Goal: Entertainment & Leisure: Browse casually

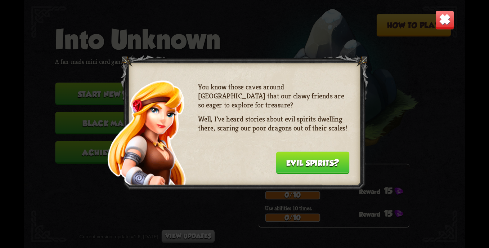
click at [292, 162] on button "Evil spirits?" at bounding box center [312, 162] width 73 height 22
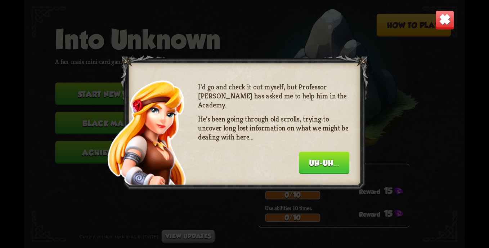
click at [321, 162] on button "Uh-uh..." at bounding box center [324, 162] width 50 height 22
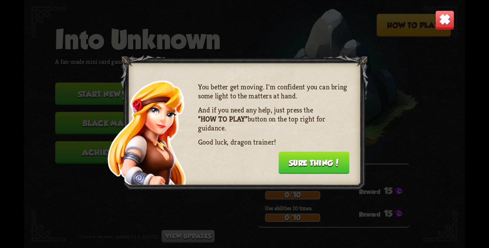
click at [315, 162] on button "Sure thing!" at bounding box center [313, 162] width 71 height 22
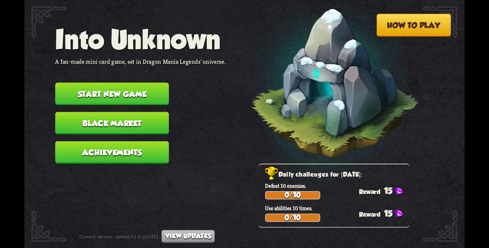
click at [401, 28] on button "How to play" at bounding box center [413, 25] width 75 height 23
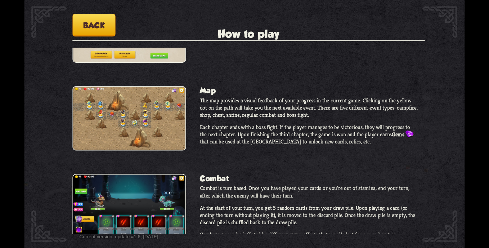
scroll to position [108, 0]
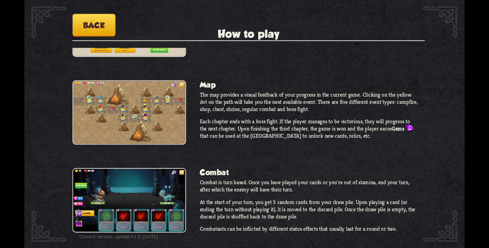
click at [84, 24] on button "Back" at bounding box center [93, 25] width 43 height 23
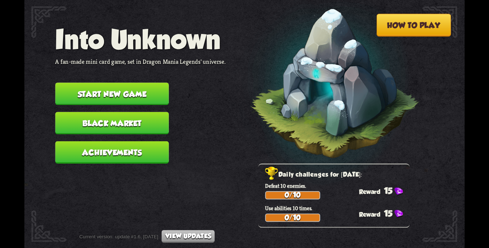
click at [114, 95] on button "Start new game" at bounding box center [111, 93] width 113 height 22
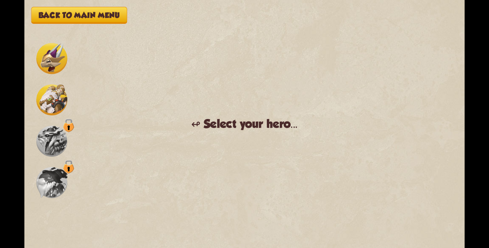
click at [49, 89] on img at bounding box center [51, 99] width 31 height 31
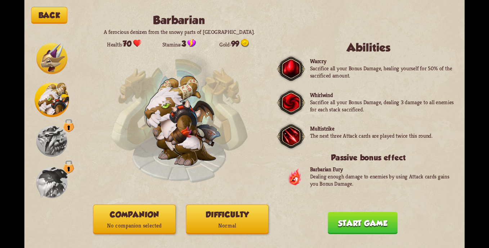
click at [54, 64] on img at bounding box center [51, 58] width 31 height 31
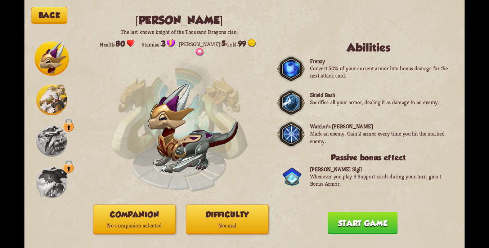
click at [44, 99] on img at bounding box center [51, 99] width 31 height 31
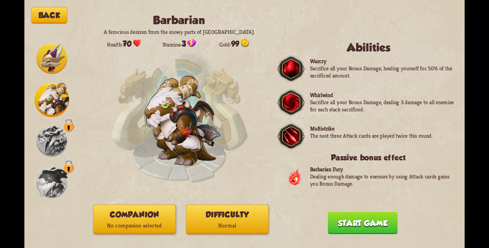
click at [109, 212] on button "Companion No companion selected" at bounding box center [134, 219] width 82 height 30
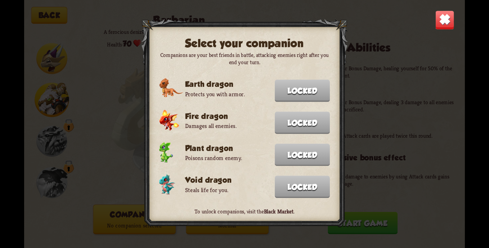
click at [441, 22] on img at bounding box center [444, 19] width 19 height 19
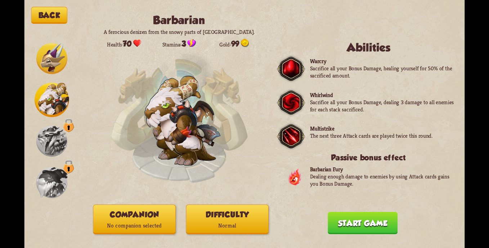
click at [373, 224] on button "Start game" at bounding box center [363, 223] width 70 height 22
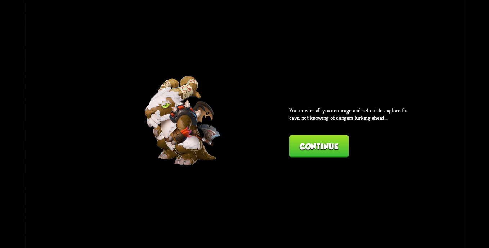
click at [336, 151] on button "Continue" at bounding box center [318, 146] width 59 height 22
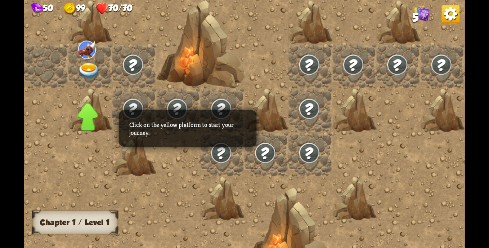
click at [87, 72] on img at bounding box center [89, 71] width 22 height 17
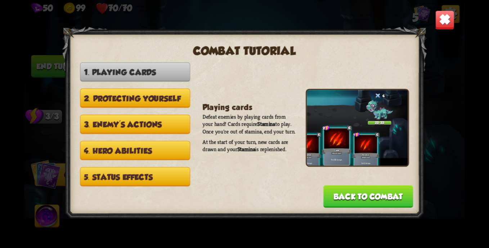
click at [141, 103] on button "2. Protecting yourself" at bounding box center [135, 98] width 110 height 19
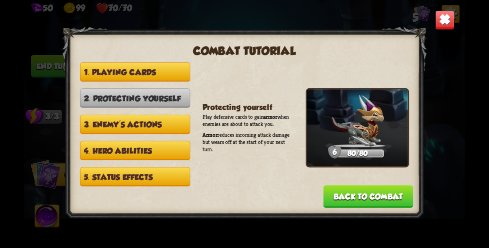
click at [142, 119] on button "3. Enemy's actions" at bounding box center [135, 123] width 110 height 19
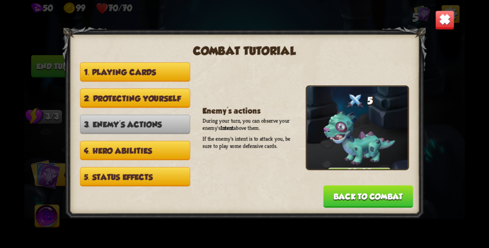
click at [155, 102] on button "2. Protecting yourself" at bounding box center [135, 98] width 110 height 19
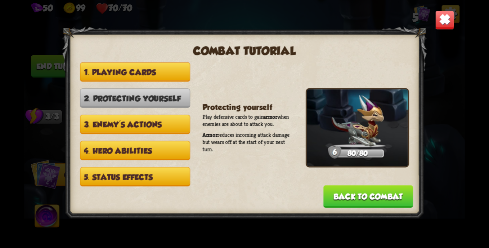
click at [150, 123] on button "3. Enemy's actions" at bounding box center [135, 123] width 110 height 19
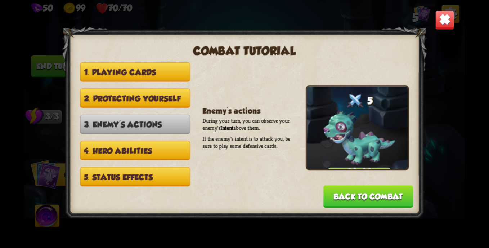
click at [148, 152] on button "4. Hero abilities" at bounding box center [135, 150] width 110 height 19
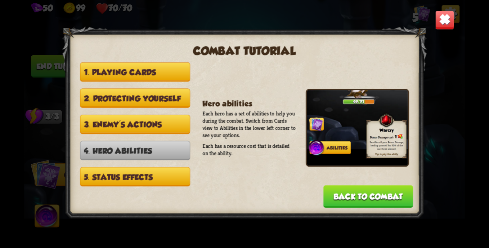
click at [141, 172] on button "5. Status effects" at bounding box center [135, 176] width 110 height 19
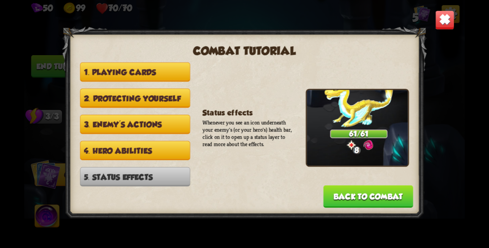
click at [365, 199] on button "Back to combat" at bounding box center [368, 196] width 90 height 22
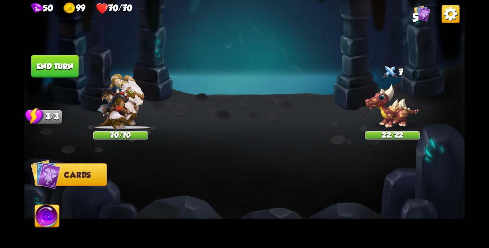
click at [76, 168] on button "Cards" at bounding box center [71, 174] width 72 height 23
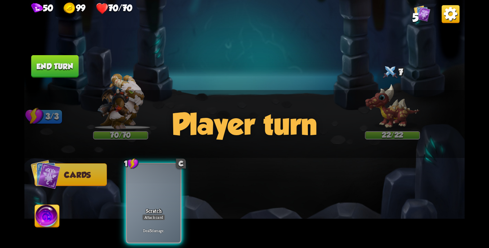
click at [82, 182] on button "Cards" at bounding box center [71, 174] width 72 height 23
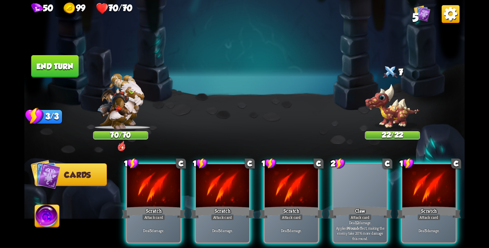
click at [305, 205] on div "Scratch" at bounding box center [291, 212] width 64 height 14
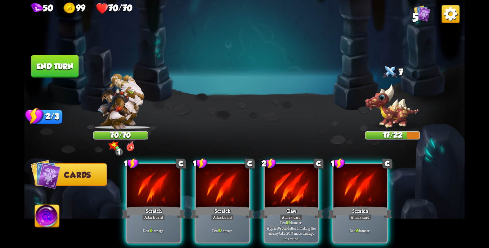
click at [280, 191] on div at bounding box center [291, 186] width 53 height 45
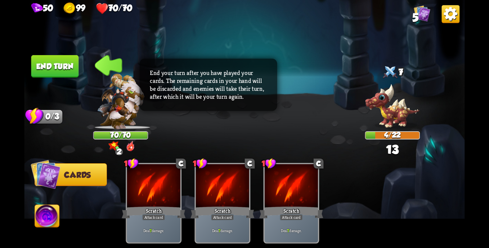
click at [279, 191] on div at bounding box center [291, 186] width 53 height 45
click at [75, 71] on button "End turn" at bounding box center [55, 66] width 48 height 22
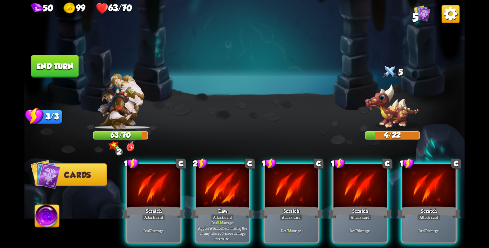
click at [171, 171] on div at bounding box center [153, 186] width 53 height 45
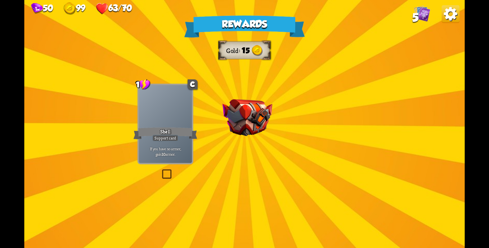
drag, startPoint x: 255, startPoint y: 127, endPoint x: 254, endPoint y: 123, distance: 4.4
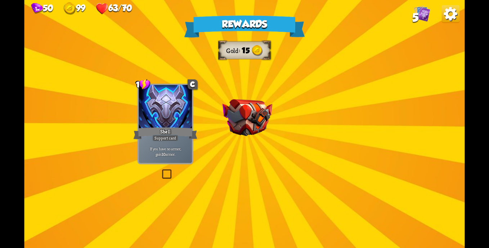
click at [254, 125] on div "Rewards Gold 15 Select a card 1 C Shell Support card If you have no armor, gain…" at bounding box center [244, 124] width 440 height 248
click at [254, 122] on img at bounding box center [247, 117] width 50 height 37
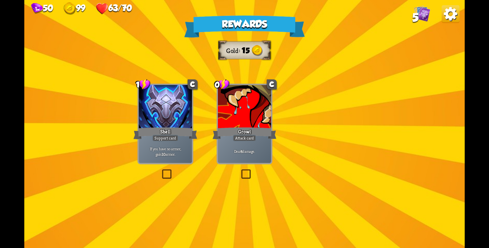
click at [254, 121] on div at bounding box center [244, 107] width 53 height 45
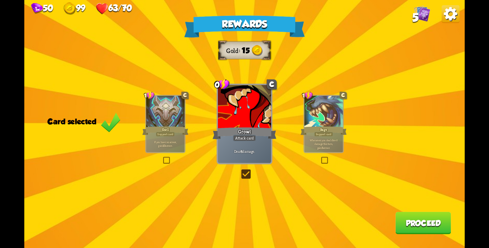
click at [187, 121] on div "Rewards Gold 15 Card selected 1 C Shell Support card If you have no armor, gain…" at bounding box center [244, 124] width 440 height 248
click at [428, 231] on button "Proceed" at bounding box center [422, 223] width 55 height 22
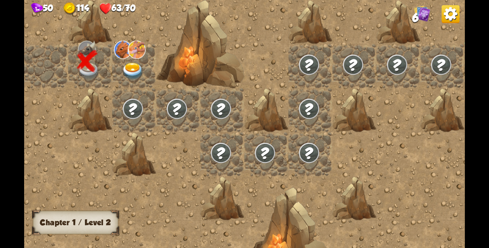
click at [132, 75] on img at bounding box center [133, 71] width 22 height 17
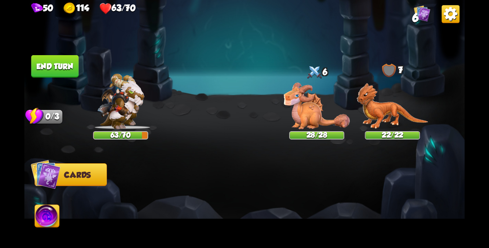
click at [86, 173] on span "Cards" at bounding box center [77, 174] width 27 height 9
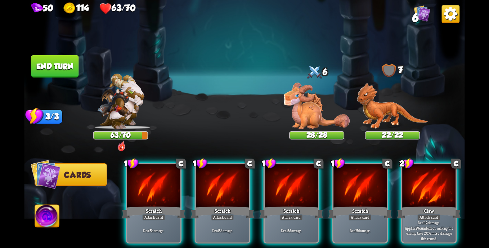
click at [419, 188] on div at bounding box center [428, 186] width 53 height 45
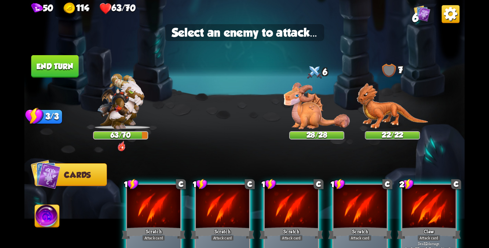
click at [313, 117] on img at bounding box center [317, 105] width 66 height 46
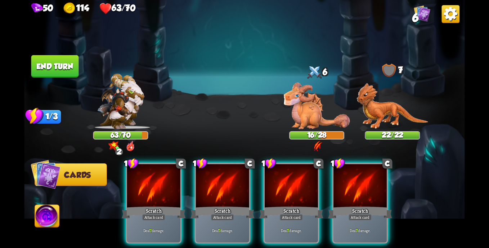
click at [291, 185] on div at bounding box center [291, 186] width 53 height 45
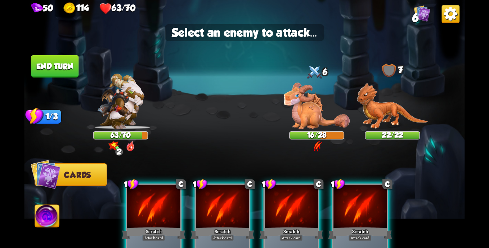
click at [374, 100] on img at bounding box center [393, 106] width 72 height 46
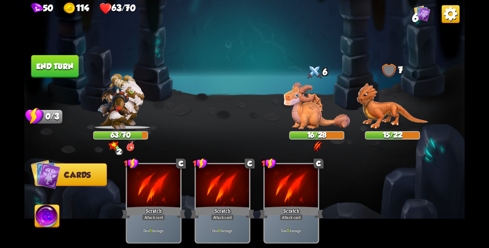
click at [417, 10] on img at bounding box center [422, 13] width 17 height 17
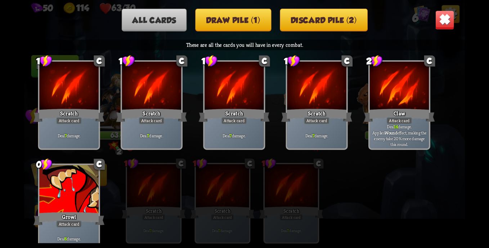
click at [250, 28] on button "Draw pile (1)" at bounding box center [233, 20] width 76 height 23
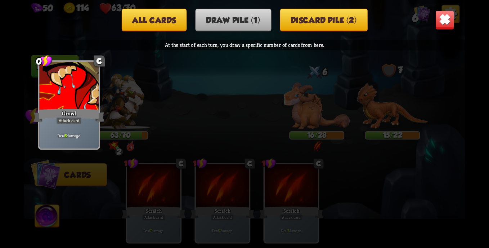
click at [87, 96] on div at bounding box center [68, 87] width 59 height 50
click at [313, 19] on button "Discard pile (2)" at bounding box center [324, 20] width 88 height 23
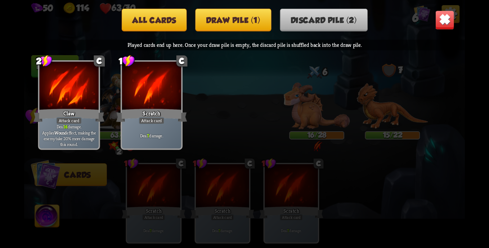
drag, startPoint x: 130, startPoint y: 104, endPoint x: 134, endPoint y: 96, distance: 9.2
click at [134, 96] on div at bounding box center [151, 87] width 59 height 50
drag, startPoint x: 77, startPoint y: 105, endPoint x: 106, endPoint y: 92, distance: 31.9
click at [94, 95] on div at bounding box center [68, 87] width 59 height 50
click at [444, 21] on img at bounding box center [444, 19] width 19 height 19
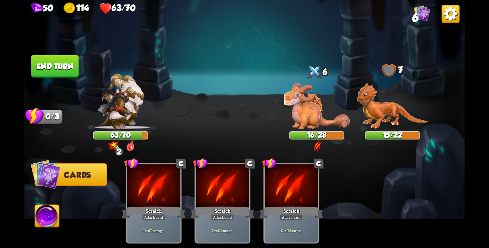
click at [28, 60] on img at bounding box center [244, 124] width 440 height 248
click at [50, 69] on button "End turn" at bounding box center [55, 66] width 48 height 22
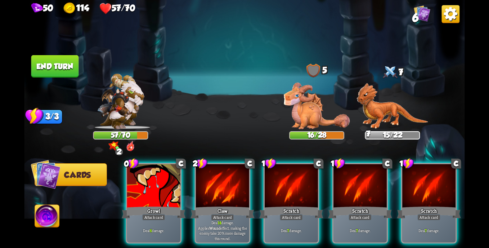
click at [142, 171] on div at bounding box center [153, 186] width 53 height 45
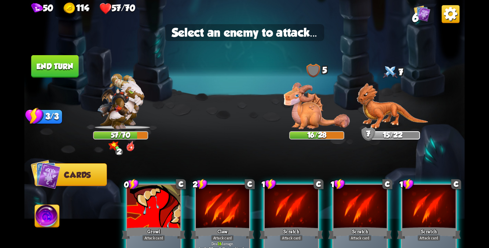
click at [316, 109] on img at bounding box center [317, 105] width 66 height 46
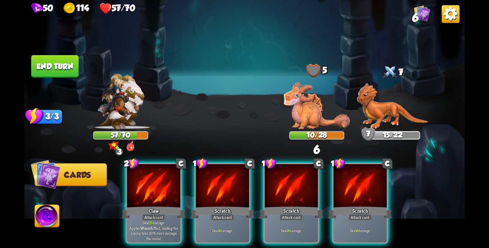
click at [163, 205] on div "Claw" at bounding box center [154, 212] width 64 height 14
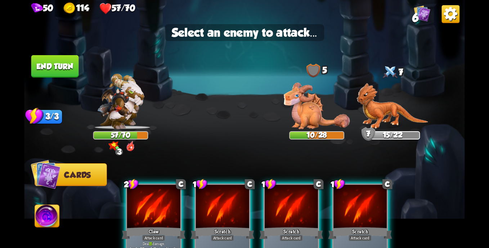
click at [389, 105] on img at bounding box center [393, 106] width 72 height 46
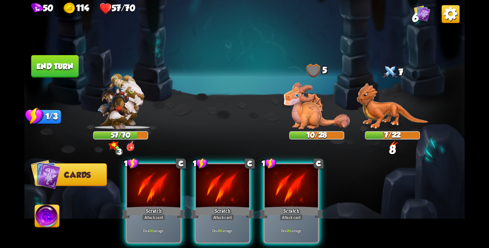
click at [208, 206] on div "Scratch" at bounding box center [222, 212] width 64 height 14
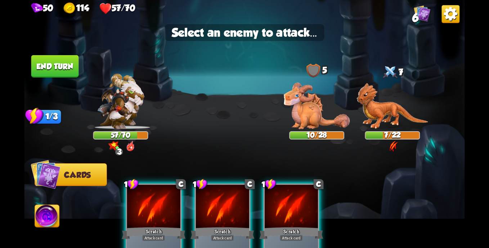
click at [307, 114] on img at bounding box center [317, 105] width 66 height 46
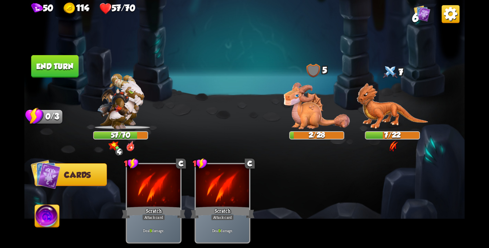
click at [70, 72] on button "End turn" at bounding box center [55, 66] width 48 height 22
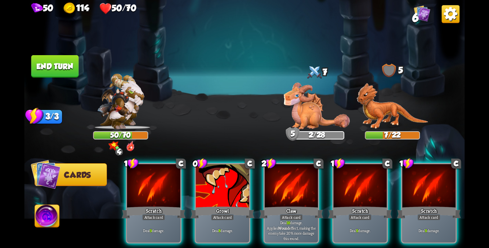
drag, startPoint x: 154, startPoint y: 187, endPoint x: 196, endPoint y: 179, distance: 42.1
click at [156, 186] on div at bounding box center [153, 186] width 53 height 45
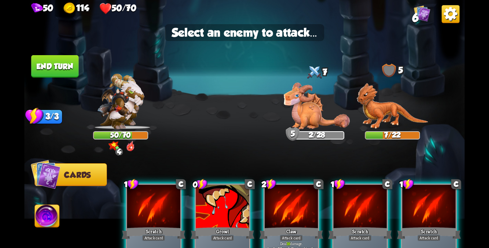
click at [314, 105] on img at bounding box center [317, 105] width 66 height 46
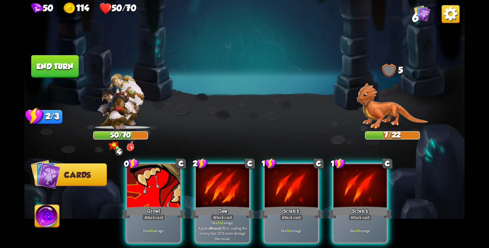
drag, startPoint x: 268, startPoint y: 188, endPoint x: 302, endPoint y: 158, distance: 45.4
click at [274, 185] on div at bounding box center [291, 186] width 53 height 45
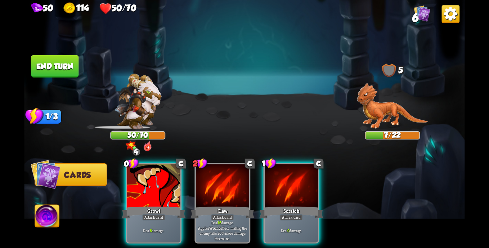
click at [356, 110] on img at bounding box center [244, 124] width 440 height 248
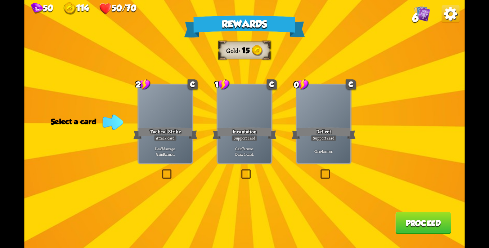
click at [154, 123] on div at bounding box center [165, 107] width 53 height 45
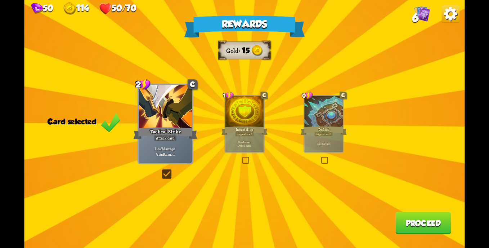
click at [412, 220] on button "Proceed" at bounding box center [422, 223] width 55 height 22
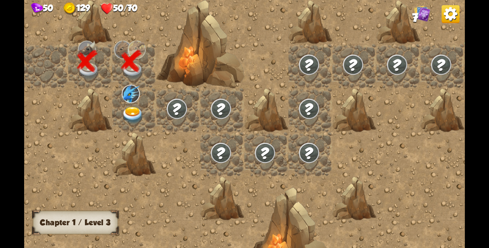
click at [131, 121] on img at bounding box center [133, 115] width 22 height 17
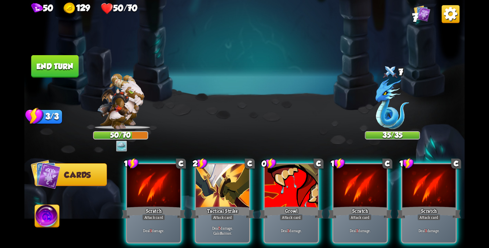
click at [208, 177] on div at bounding box center [222, 186] width 53 height 45
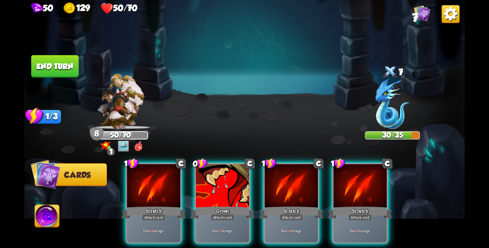
click at [119, 147] on img at bounding box center [123, 145] width 11 height 11
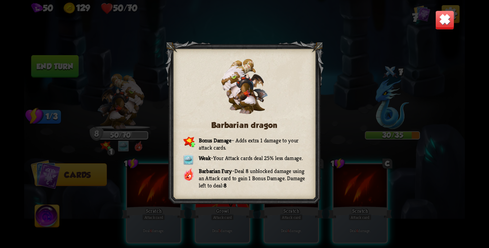
click at [121, 148] on div "Barbarian dragon Bonus Damage – Adds extra 1 damage to your attack cards. Weak …" at bounding box center [244, 124] width 440 height 248
click at [165, 137] on div at bounding box center [244, 124] width 158 height 166
click at [450, 17] on img at bounding box center [444, 19] width 19 height 19
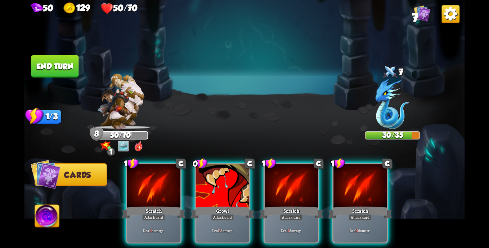
click at [226, 189] on div at bounding box center [222, 186] width 53 height 45
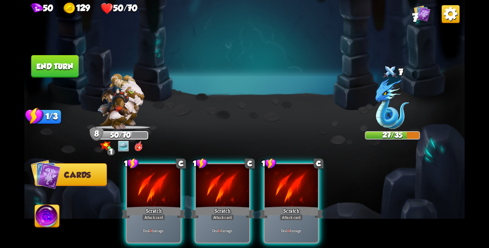
click at [287, 179] on div at bounding box center [291, 186] width 53 height 45
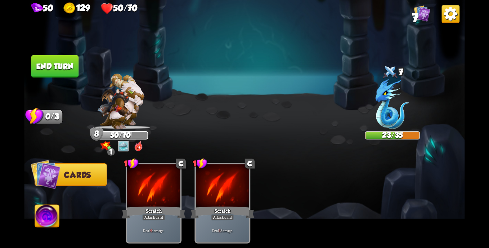
click at [111, 149] on div "1" at bounding box center [111, 152] width 8 height 8
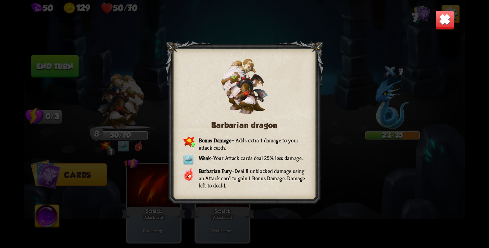
click at [445, 11] on img at bounding box center [444, 19] width 19 height 19
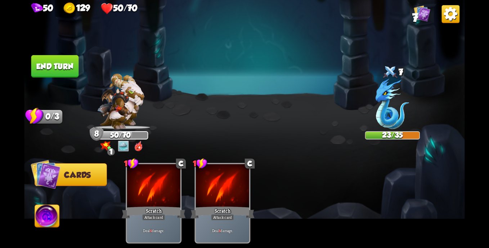
click at [62, 59] on button "End turn" at bounding box center [55, 66] width 48 height 22
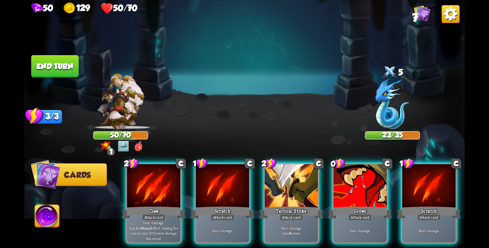
click at [284, 190] on div at bounding box center [291, 186] width 53 height 45
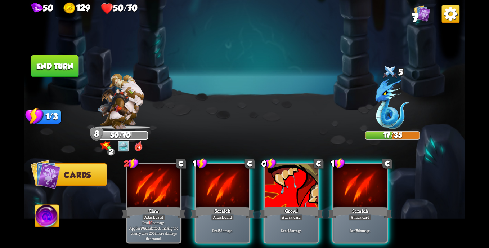
click at [347, 187] on div at bounding box center [359, 186] width 53 height 45
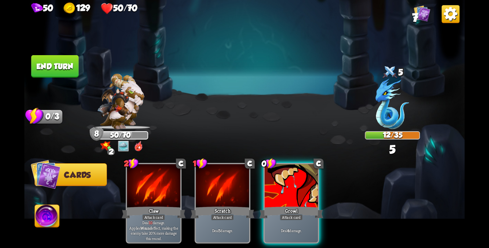
click at [272, 191] on div at bounding box center [291, 186] width 53 height 45
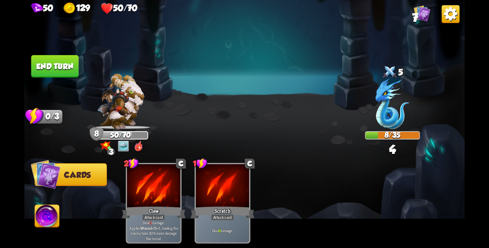
click at [60, 73] on button "End turn" at bounding box center [55, 66] width 48 height 22
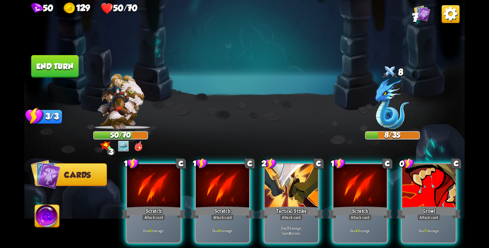
click at [279, 187] on div at bounding box center [291, 186] width 53 height 45
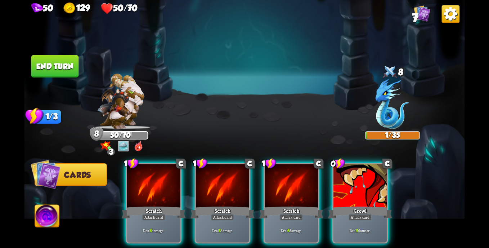
drag, startPoint x: 331, startPoint y: 197, endPoint x: 355, endPoint y: 197, distance: 24.1
click at [355, 197] on div "1 C Scratch Attack card Deal 6 damage. 1 C Scratch Attack card Deal 6 damage. 1…" at bounding box center [288, 192] width 352 height 110
click at [355, 205] on div "Growl" at bounding box center [360, 212] width 64 height 14
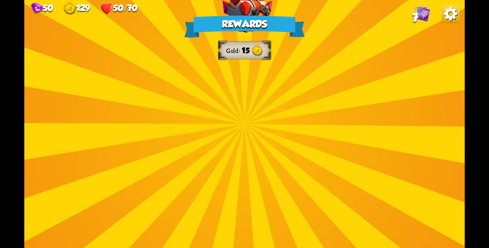
drag, startPoint x: 248, startPoint y: 87, endPoint x: 253, endPoint y: 114, distance: 28.1
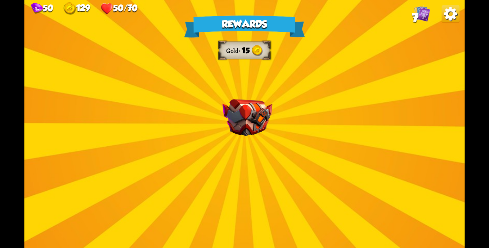
click at [249, 93] on div "Rewards Gold 15 Select a card 1 C Poisoned Claw Attack card Deal 7 damage. Appl…" at bounding box center [244, 124] width 440 height 248
click at [261, 134] on img at bounding box center [247, 117] width 50 height 37
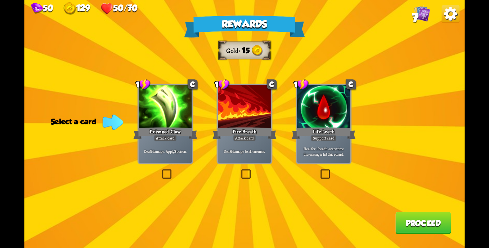
click at [185, 137] on div "Poisoned Claw" at bounding box center [165, 133] width 64 height 14
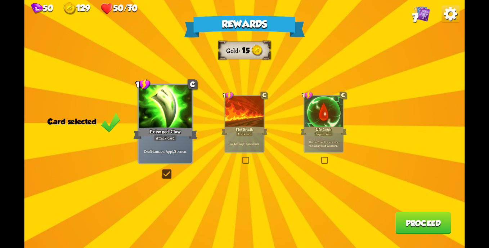
click at [434, 224] on button "Proceed" at bounding box center [422, 223] width 55 height 22
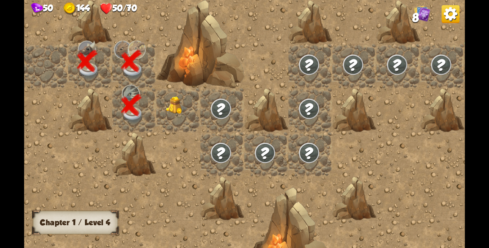
drag, startPoint x: 99, startPoint y: 211, endPoint x: 99, endPoint y: 205, distance: 5.8
click at [99, 208] on div at bounding box center [310, 124] width 572 height 336
click at [172, 103] on img at bounding box center [177, 105] width 22 height 18
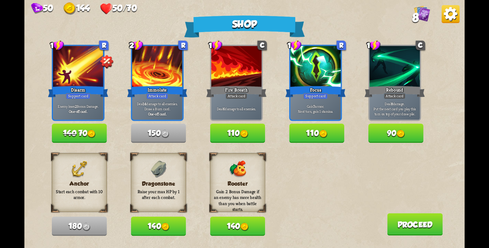
click at [420, 224] on button "Proceed" at bounding box center [414, 224] width 55 height 22
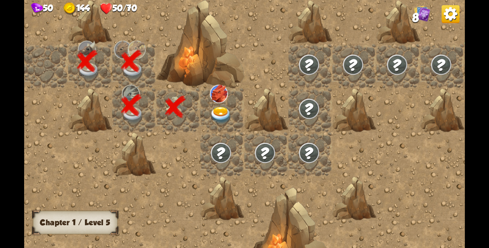
click at [221, 116] on img at bounding box center [221, 115] width 22 height 17
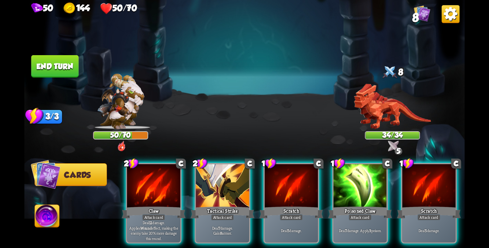
click at [208, 181] on div at bounding box center [222, 186] width 53 height 45
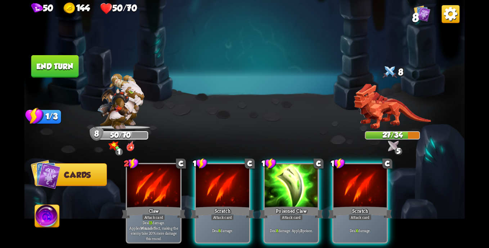
click at [285, 191] on div at bounding box center [291, 186] width 53 height 45
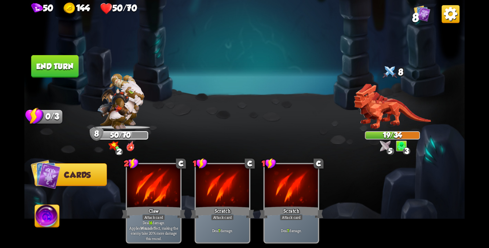
click at [224, 180] on div at bounding box center [222, 186] width 53 height 45
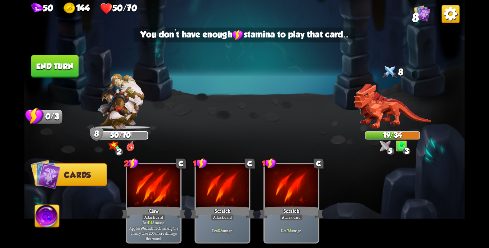
click at [49, 64] on button "End turn" at bounding box center [55, 66] width 48 height 22
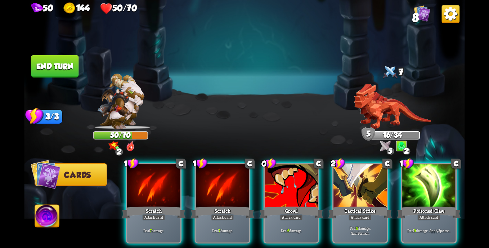
drag, startPoint x: 362, startPoint y: 190, endPoint x: 401, endPoint y: 187, distance: 39.0
click at [363, 190] on div at bounding box center [359, 186] width 53 height 45
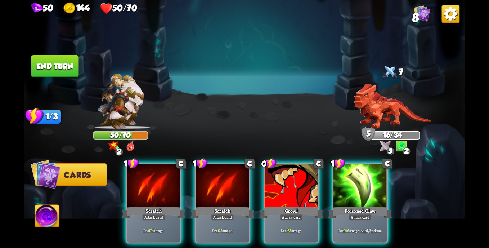
click at [426, 185] on div "1 C Scratch Attack card Deal 7 damage. 1 C Scratch Attack card Deal 7 damage. 0…" at bounding box center [288, 192] width 352 height 110
click at [352, 190] on div at bounding box center [359, 186] width 53 height 45
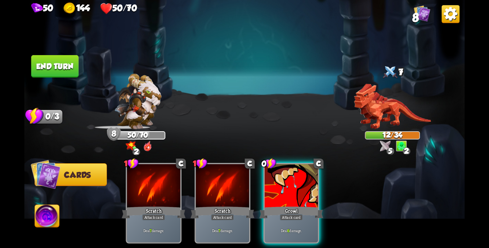
click at [72, 73] on button "End turn" at bounding box center [55, 66] width 48 height 22
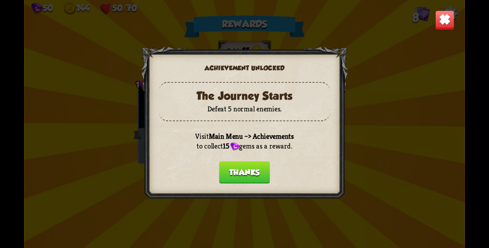
click at [247, 166] on button "Thanks" at bounding box center [244, 172] width 51 height 22
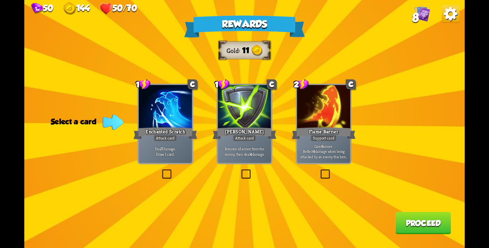
click at [306, 115] on div at bounding box center [323, 107] width 53 height 45
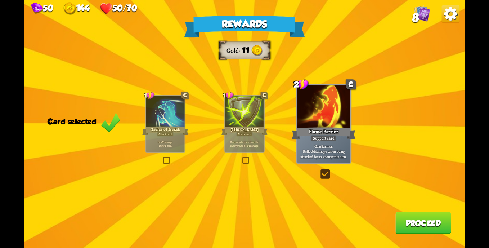
click at [427, 226] on button "Proceed" at bounding box center [422, 223] width 55 height 22
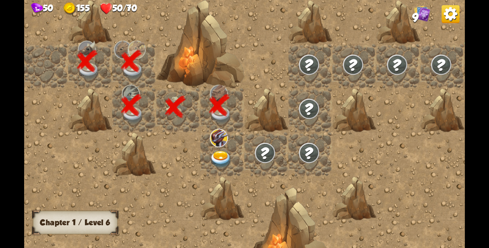
click at [217, 155] on img at bounding box center [221, 159] width 22 height 17
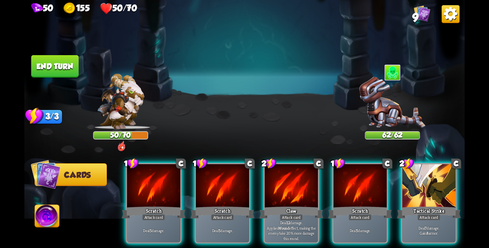
click at [415, 20] on span "9" at bounding box center [415, 17] width 6 height 13
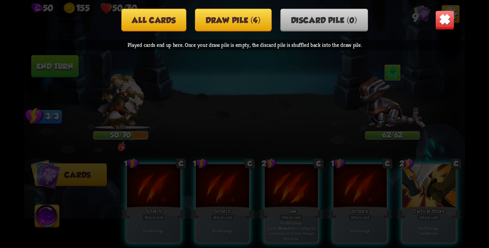
click at [213, 30] on button "Draw pile (4)" at bounding box center [233, 20] width 77 height 23
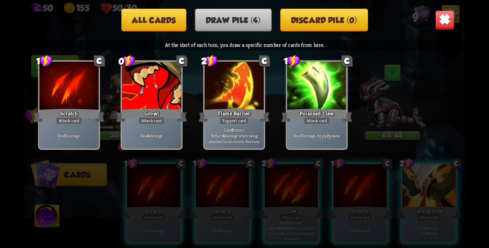
click at [324, 93] on div at bounding box center [316, 87] width 59 height 50
click at [301, 92] on div at bounding box center [316, 87] width 59 height 50
click at [451, 21] on img at bounding box center [444, 19] width 19 height 19
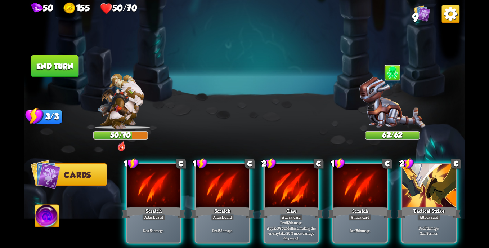
click at [423, 173] on div at bounding box center [428, 186] width 53 height 45
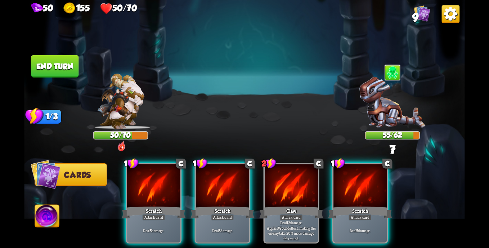
click at [356, 183] on div at bounding box center [359, 186] width 53 height 45
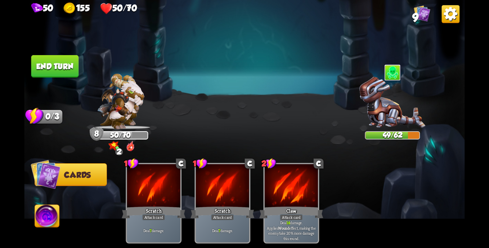
click at [51, 72] on button "End turn" at bounding box center [55, 66] width 48 height 22
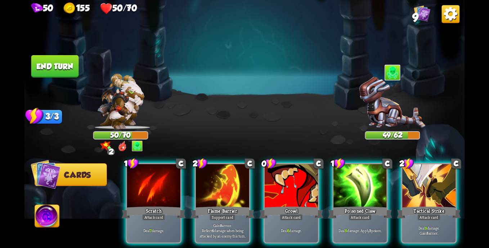
click at [231, 214] on div "Support card" at bounding box center [222, 217] width 26 height 6
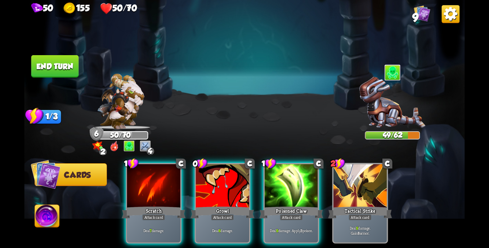
click at [284, 205] on div "Poisoned Claw" at bounding box center [291, 212] width 64 height 14
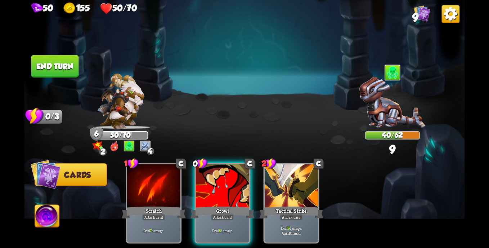
click at [41, 63] on button "End turn" at bounding box center [55, 66] width 48 height 22
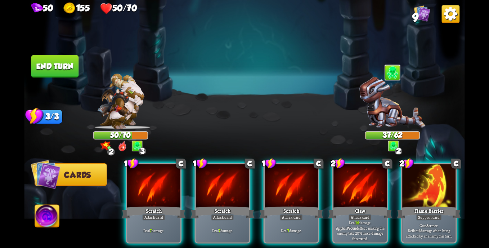
click at [414, 176] on div at bounding box center [428, 186] width 53 height 45
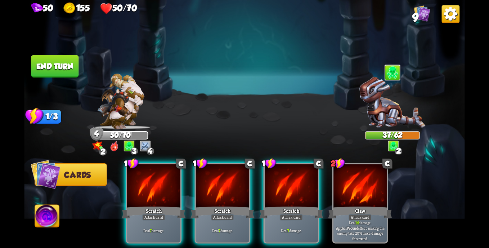
click at [199, 182] on div at bounding box center [222, 186] width 53 height 45
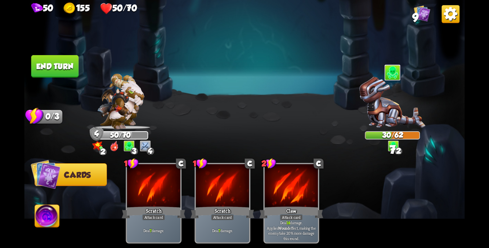
click at [58, 67] on button "End turn" at bounding box center [55, 66] width 48 height 22
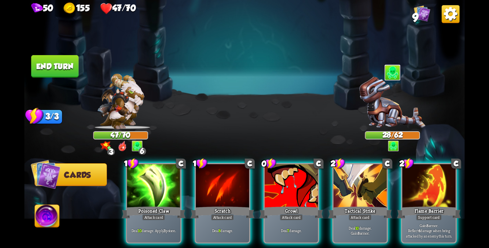
drag, startPoint x: 357, startPoint y: 197, endPoint x: 211, endPoint y: 190, distance: 145.9
click at [355, 205] on div "Tactical Strike" at bounding box center [360, 212] width 64 height 14
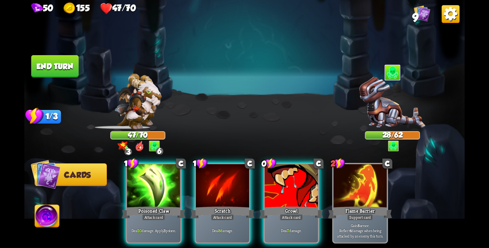
click at [158, 191] on div at bounding box center [153, 186] width 53 height 45
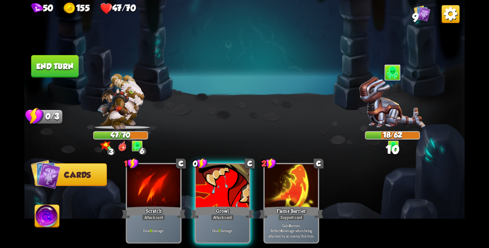
click at [58, 62] on button "End turn" at bounding box center [55, 66] width 48 height 22
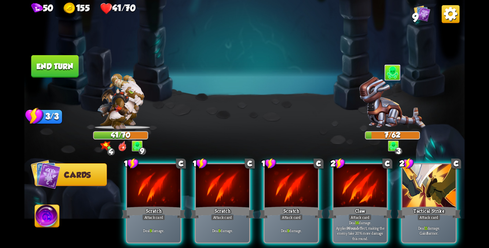
drag, startPoint x: 410, startPoint y: 194, endPoint x: 401, endPoint y: 194, distance: 9.7
click at [407, 205] on div "Tactical Strike" at bounding box center [429, 212] width 64 height 14
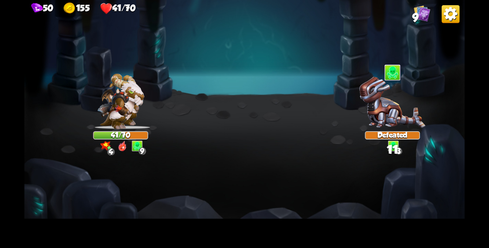
click at [344, 194] on div "Select an enemy to attack... You don't have enough stamina to play that card...…" at bounding box center [244, 124] width 440 height 248
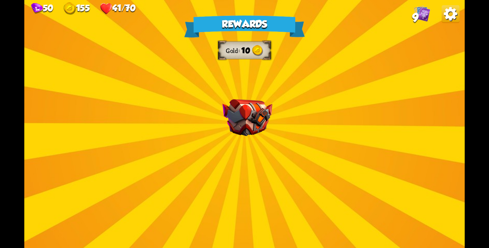
click at [332, 188] on div "Rewards Gold 10 Select a card 3 C Maul Attack card Deal 20 damage. 0 C Poison P…" at bounding box center [244, 124] width 440 height 248
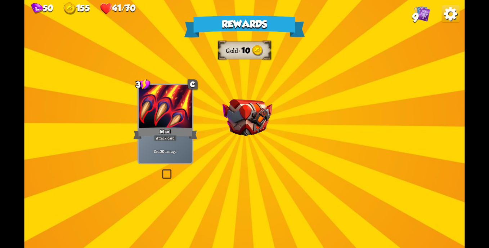
click at [260, 122] on img at bounding box center [247, 117] width 50 height 37
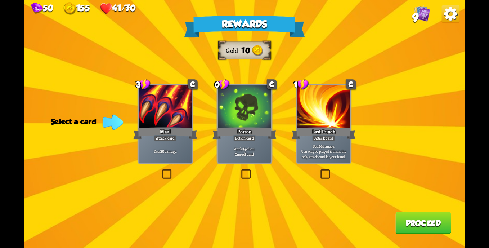
click at [249, 121] on div at bounding box center [244, 107] width 53 height 45
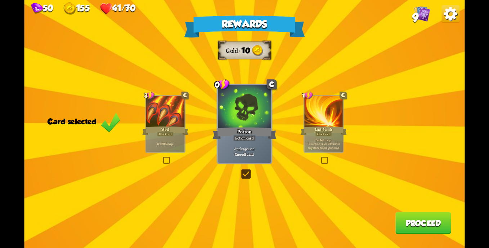
click at [403, 215] on button "Proceed" at bounding box center [422, 223] width 55 height 22
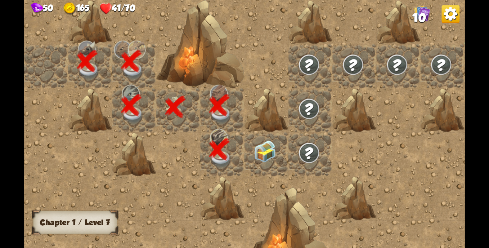
click at [266, 154] on img at bounding box center [265, 151] width 22 height 22
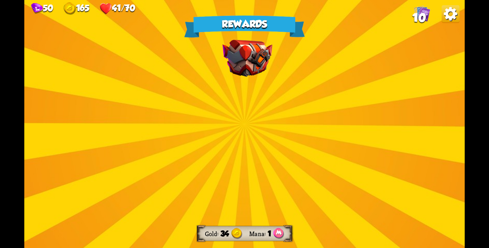
drag, startPoint x: 254, startPoint y: 188, endPoint x: 232, endPoint y: 150, distance: 44.4
click at [244, 171] on div "Rewards Gold 34 Mana 1 Select a card 1 R Focus Support card Gain 7 armor. Next …" at bounding box center [244, 124] width 440 height 248
drag, startPoint x: 232, startPoint y: 150, endPoint x: 228, endPoint y: 146, distance: 5.6
click at [228, 146] on div "Rewards Gold 34 Mana 1 Select a card 1 R Focus Support card Gain 7 armor. Next …" at bounding box center [244, 124] width 440 height 248
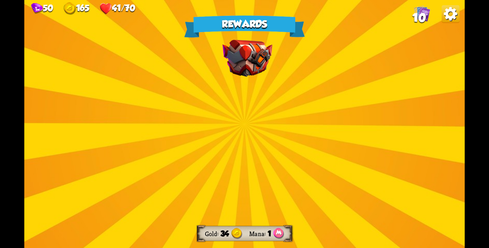
drag, startPoint x: 228, startPoint y: 146, endPoint x: 229, endPoint y: 142, distance: 4.1
click at [228, 144] on div "Rewards Gold 34 Mana 1 Select a card 1 R Focus Support card Gain 7 armor. Next …" at bounding box center [244, 124] width 440 height 248
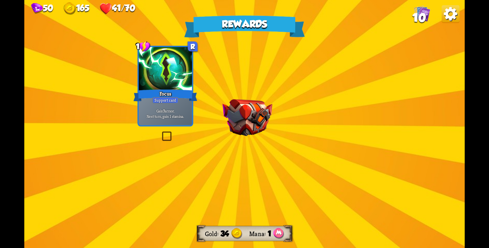
click at [235, 132] on div "Rewards Gold 34 Mana 1 Select a card 1 R Focus Support card Gain 7 armor. Next …" at bounding box center [244, 124] width 440 height 248
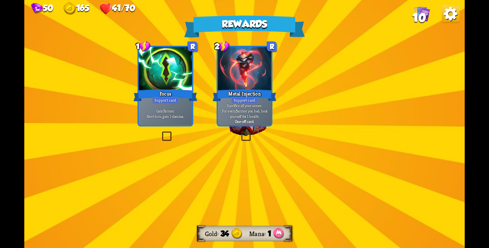
click at [240, 125] on div "Rewards Gold 34 Mana 1 Select a card 1 R Focus Support card Gain 7 armor. Next …" at bounding box center [244, 124] width 440 height 248
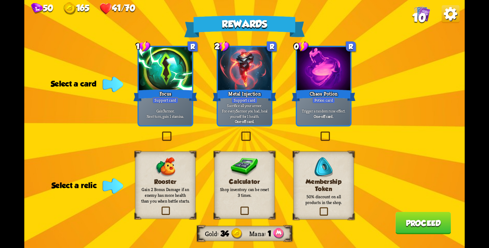
click at [318, 208] on label at bounding box center [318, 208] width 0 height 0
click at [0, 0] on input "checkbox" at bounding box center [0, 0] width 0 height 0
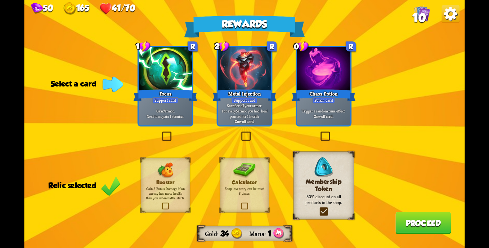
click at [161, 132] on label at bounding box center [161, 132] width 0 height 0
click at [0, 0] on input "checkbox" at bounding box center [0, 0] width 0 height 0
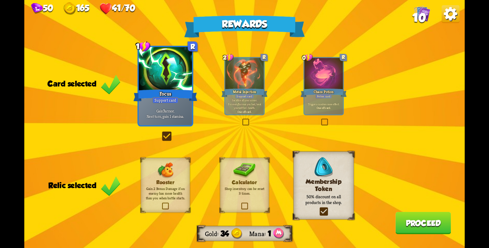
click at [427, 229] on button "Proceed" at bounding box center [422, 223] width 55 height 22
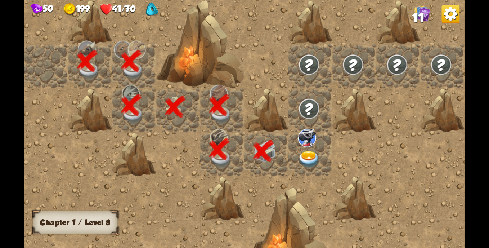
click at [453, 15] on img at bounding box center [451, 14] width 18 height 18
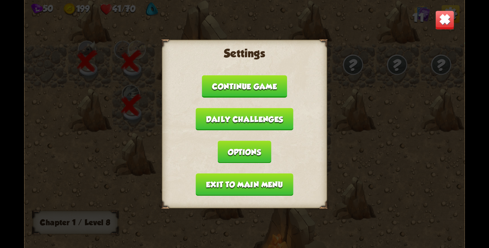
click at [276, 180] on button "Exit to main menu" at bounding box center [245, 184] width 98 height 22
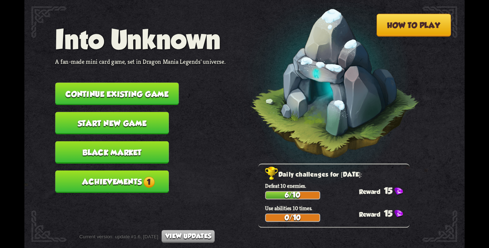
click at [119, 181] on button "Achievements 1" at bounding box center [111, 181] width 113 height 22
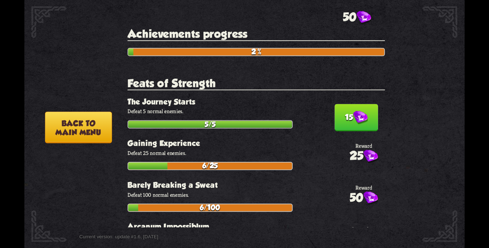
click at [346, 113] on button "15" at bounding box center [356, 117] width 44 height 27
click at [102, 128] on button "Back to main menu" at bounding box center [78, 128] width 67 height 32
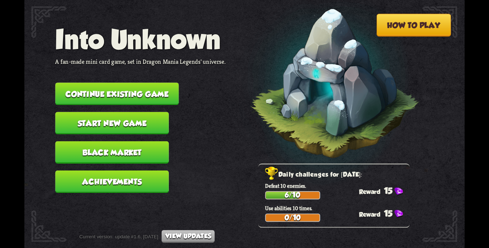
click at [85, 157] on button "Black Market" at bounding box center [111, 152] width 113 height 22
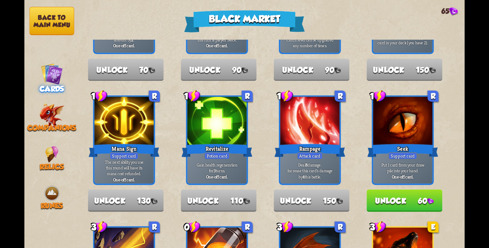
scroll to position [252, 0]
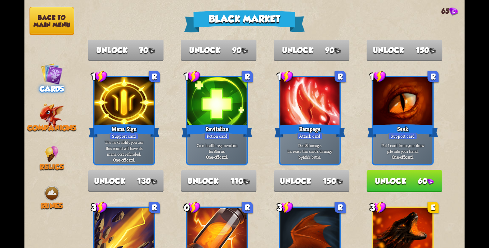
click at [62, 134] on nav "Back to main menu Cards Companions Relics Runes" at bounding box center [51, 124] width 55 height 248
drag, startPoint x: 47, startPoint y: 125, endPoint x: 249, endPoint y: 111, distance: 202.7
click at [249, 111] on div "Black Market 65 Unlock new cards to make them appear in the game as loot. 1 C P…" at bounding box center [244, 124] width 440 height 248
click at [40, 119] on img at bounding box center [51, 115] width 25 height 25
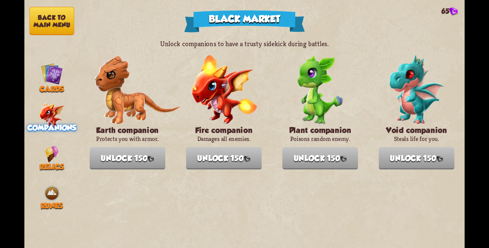
click at [56, 153] on img at bounding box center [51, 154] width 13 height 17
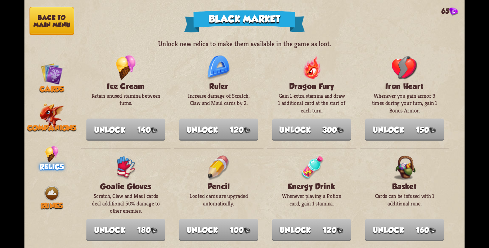
click at [49, 198] on img at bounding box center [52, 193] width 17 height 17
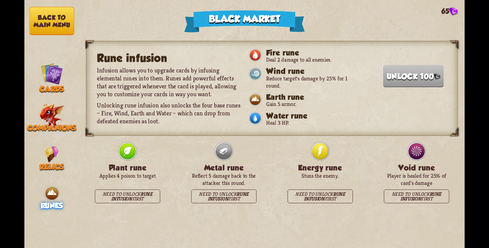
click at [49, 75] on img at bounding box center [52, 74] width 22 height 22
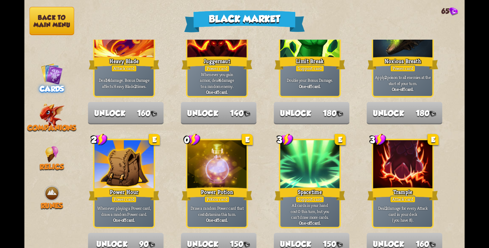
scroll to position [749, 0]
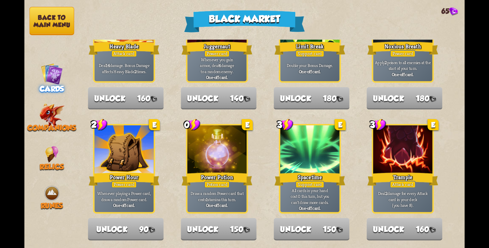
click at [59, 31] on button "Back to main menu" at bounding box center [52, 21] width 45 height 28
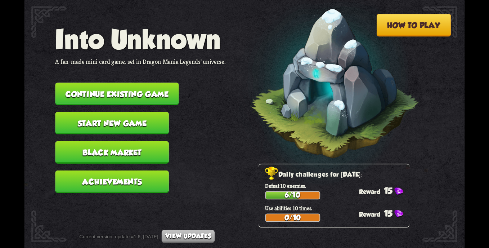
click at [97, 92] on button "Continue existing game" at bounding box center [116, 93] width 123 height 22
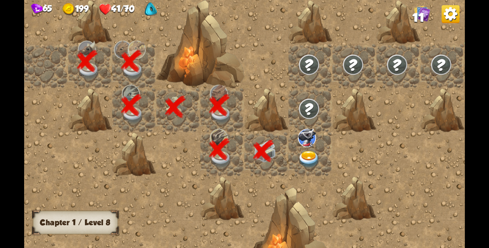
click at [306, 148] on div at bounding box center [310, 154] width 44 height 44
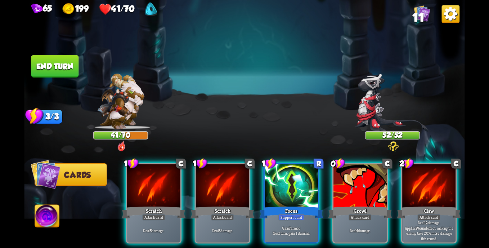
drag, startPoint x: 278, startPoint y: 184, endPoint x: 326, endPoint y: 188, distance: 48.8
click at [278, 184] on div at bounding box center [291, 186] width 53 height 45
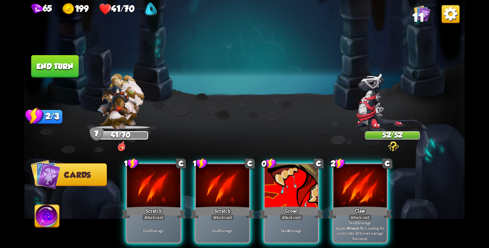
drag, startPoint x: 392, startPoint y: 195, endPoint x: 335, endPoint y: 192, distance: 56.6
click at [334, 192] on div "1 C Scratch Attack card Deal 5 damage. 1 C Scratch Attack card Deal 5 damage. 0…" at bounding box center [288, 192] width 352 height 110
click at [335, 192] on div at bounding box center [359, 186] width 53 height 45
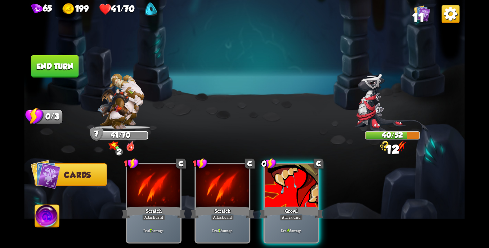
click at [51, 62] on button "End turn" at bounding box center [55, 66] width 48 height 22
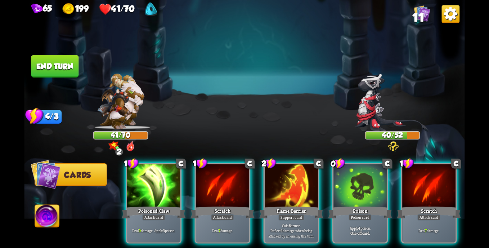
click at [278, 205] on div "Flame Barrier" at bounding box center [291, 212] width 64 height 14
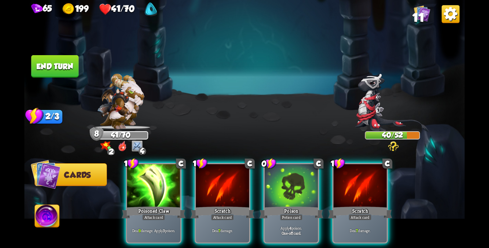
click at [278, 189] on div at bounding box center [291, 186] width 53 height 45
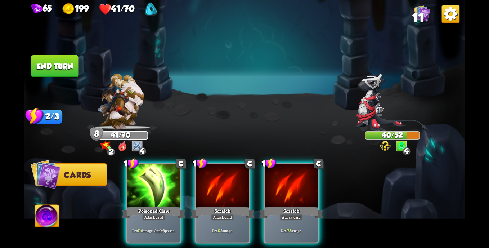
click at [162, 214] on div "Attack card" at bounding box center [153, 217] width 23 height 6
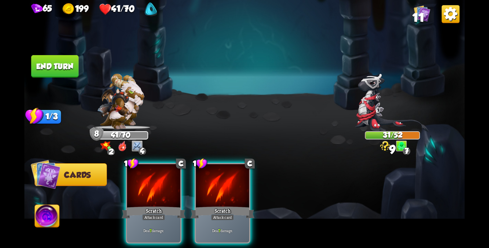
click at [63, 67] on button "End turn" at bounding box center [55, 66] width 48 height 22
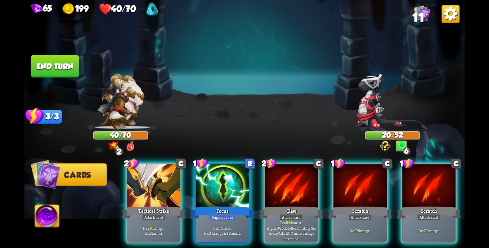
click at [200, 184] on div at bounding box center [222, 186] width 53 height 45
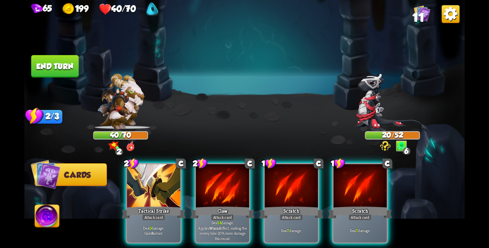
click at [160, 193] on div at bounding box center [153, 186] width 53 height 45
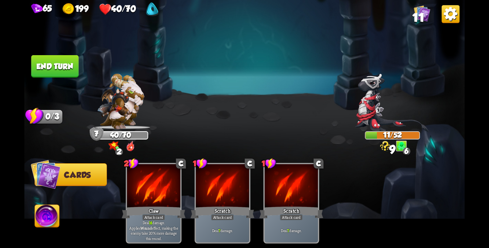
click at [56, 73] on button "End turn" at bounding box center [55, 66] width 48 height 22
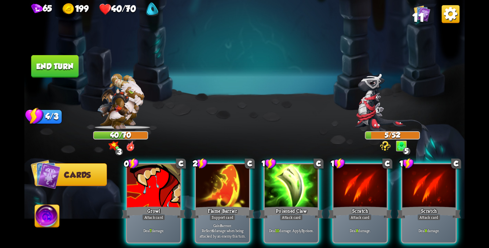
click at [283, 187] on div at bounding box center [291, 186] width 53 height 45
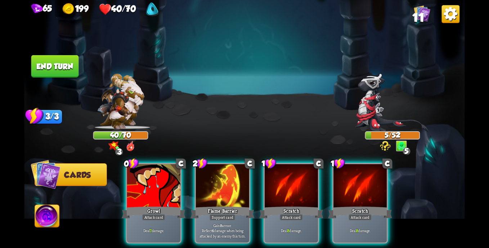
click at [218, 214] on div "Support card" at bounding box center [222, 217] width 26 height 6
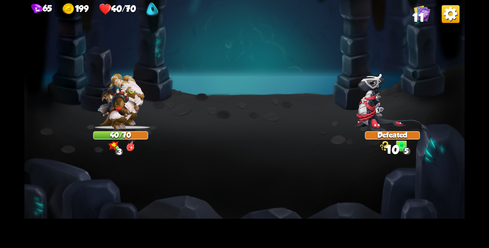
drag, startPoint x: 167, startPoint y: 206, endPoint x: 321, endPoint y: 196, distance: 154.7
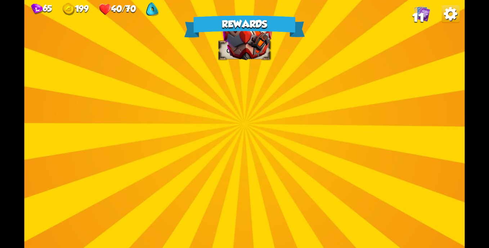
click at [235, 235] on div "Rewards Gold 11 Select a card 1 C Bane Attack card Deal 7 damage. If the enemy …" at bounding box center [244, 124] width 440 height 248
drag, startPoint x: 269, startPoint y: 212, endPoint x: 274, endPoint y: 168, distance: 44.6
click at [270, 184] on div "Rewards Gold 11 Select a card 1 C Bane Attack card Deal 7 damage. If the enemy …" at bounding box center [244, 124] width 440 height 248
drag, startPoint x: 274, startPoint y: 168, endPoint x: 276, endPoint y: 156, distance: 12.0
click at [274, 164] on div "Rewards Gold 11 Select a card 1 C Bane Attack card Deal 7 damage. If the enemy …" at bounding box center [244, 124] width 440 height 248
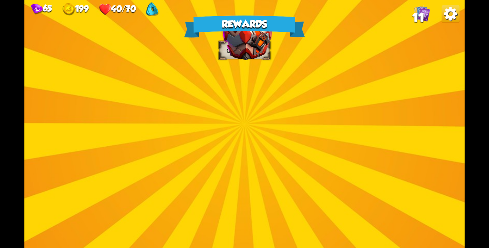
click at [289, 86] on div "Rewards Gold 11 Select a card 1 C Bane Attack card Deal 7 damage. If the enemy …" at bounding box center [244, 124] width 440 height 248
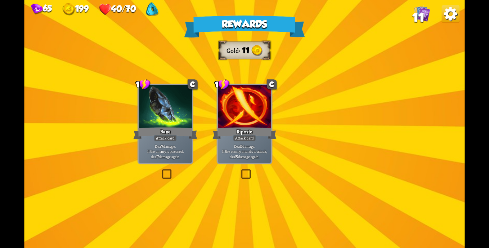
drag, startPoint x: 253, startPoint y: 91, endPoint x: 239, endPoint y: 96, distance: 14.5
click at [251, 92] on div "Rewards Gold 11 Select a card 1 C Bane Attack card Deal 7 damage. If the enemy …" at bounding box center [244, 124] width 440 height 248
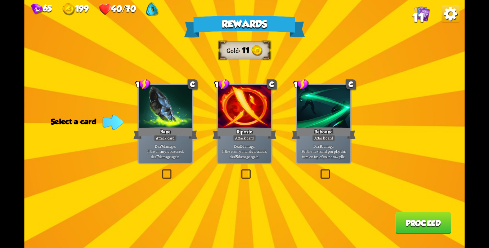
click at [160, 121] on div at bounding box center [165, 107] width 53 height 45
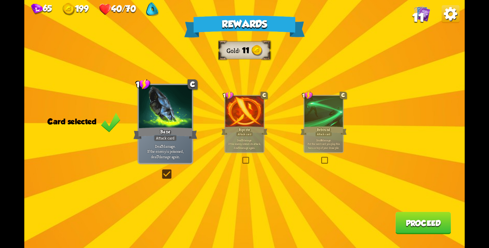
click at [422, 226] on button "Proceed" at bounding box center [422, 223] width 55 height 22
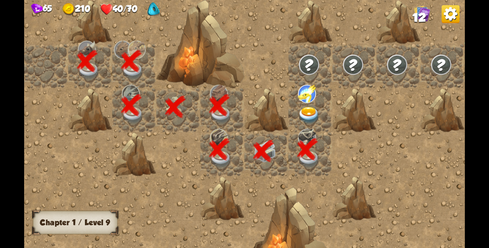
click at [303, 106] on div at bounding box center [310, 110] width 44 height 44
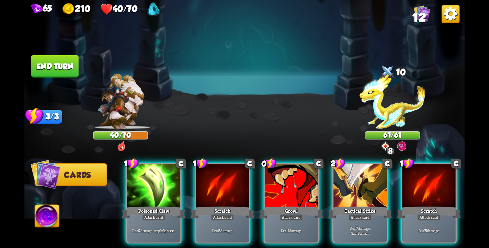
drag, startPoint x: 344, startPoint y: 187, endPoint x: 261, endPoint y: 202, distance: 84.8
click at [340, 186] on div at bounding box center [359, 186] width 53 height 45
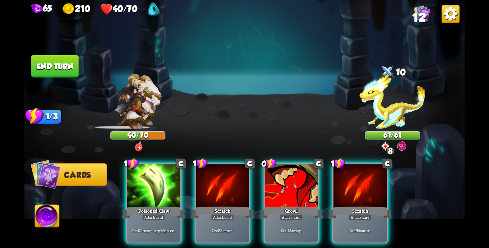
click at [145, 214] on div "Attack card" at bounding box center [153, 217] width 23 height 6
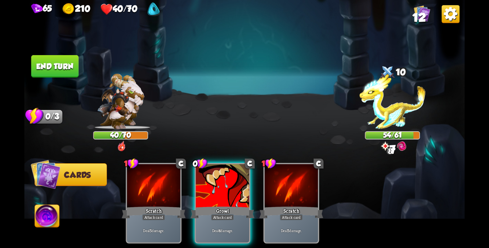
click at [67, 77] on button "End turn" at bounding box center [55, 66] width 48 height 22
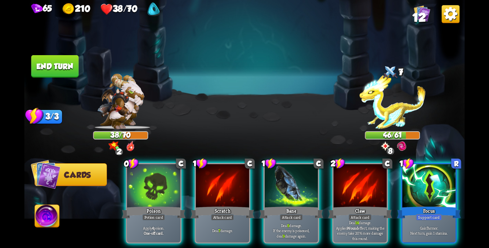
drag, startPoint x: 425, startPoint y: 186, endPoint x: 330, endPoint y: 188, distance: 95.0
click at [421, 185] on div at bounding box center [428, 186] width 53 height 45
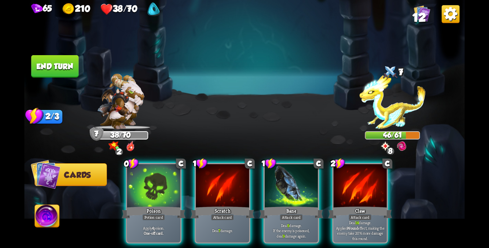
click at [271, 193] on div at bounding box center [291, 186] width 53 height 45
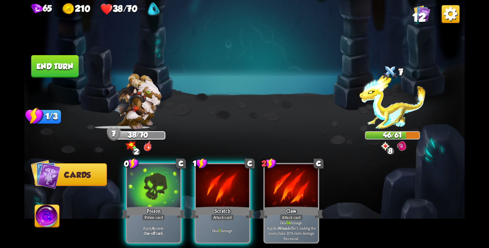
click at [149, 205] on div "Poison" at bounding box center [154, 212] width 64 height 14
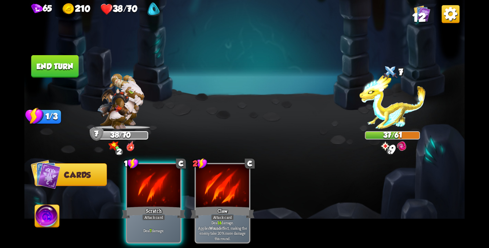
click at [153, 184] on div at bounding box center [153, 186] width 53 height 45
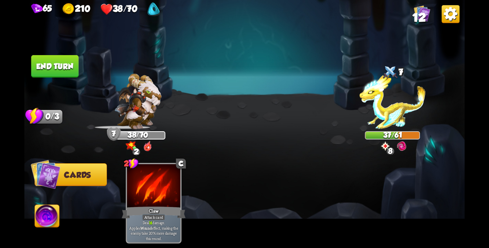
click at [53, 62] on button "End turn" at bounding box center [55, 66] width 48 height 22
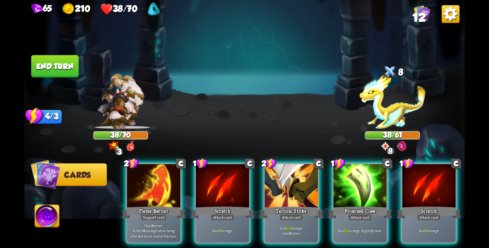
click at [353, 214] on div "Attack card" at bounding box center [359, 217] width 23 height 6
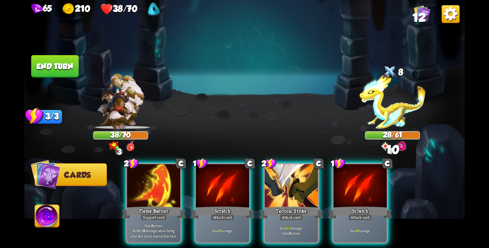
click at [284, 205] on div "Tactical Strike" at bounding box center [291, 212] width 64 height 14
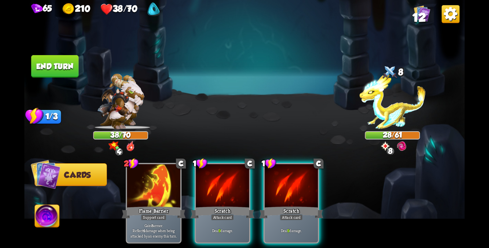
drag, startPoint x: 45, startPoint y: 65, endPoint x: 179, endPoint y: 68, distance: 133.9
click at [175, 63] on div "Select an enemy to attack... You don't have enough stamina to play that card...…" at bounding box center [244, 124] width 440 height 248
drag, startPoint x: 218, startPoint y: 184, endPoint x: 158, endPoint y: 148, distance: 70.1
click at [218, 184] on div at bounding box center [222, 186] width 53 height 45
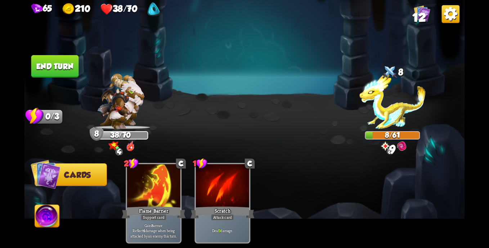
click at [49, 64] on button "End turn" at bounding box center [55, 66] width 48 height 22
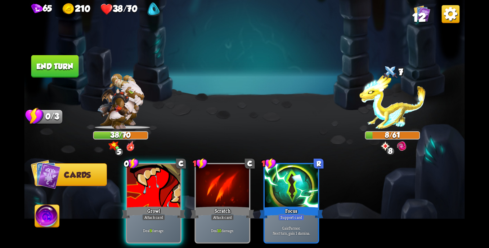
click at [155, 205] on div "Growl" at bounding box center [154, 212] width 64 height 14
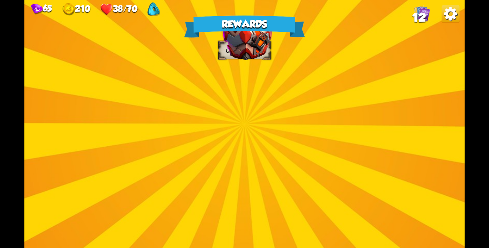
click at [242, 182] on div "Rewards Gold 10 Select a card 1 C Spot Weakness Support card If an enemy intend…" at bounding box center [244, 124] width 440 height 248
drag, startPoint x: 242, startPoint y: 182, endPoint x: 249, endPoint y: 175, distance: 10.0
click at [244, 182] on div "Rewards Gold 10 Select a card 1 C Spot Weakness Support card If an enemy intend…" at bounding box center [244, 124] width 440 height 248
drag, startPoint x: 257, startPoint y: 147, endPoint x: 262, endPoint y: 134, distance: 14.0
click at [261, 136] on div "Rewards Gold 10 Select a card 1 C Spot Weakness Support card If an enemy intend…" at bounding box center [244, 124] width 440 height 248
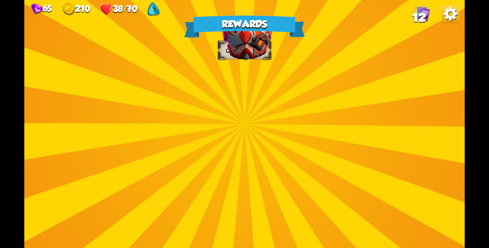
click at [262, 134] on img at bounding box center [247, 117] width 50 height 37
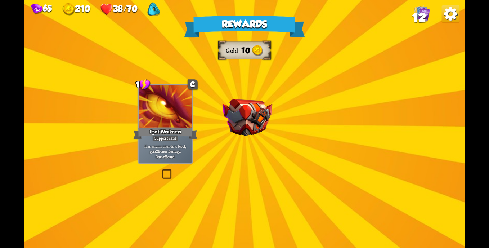
click at [263, 133] on img at bounding box center [247, 117] width 50 height 37
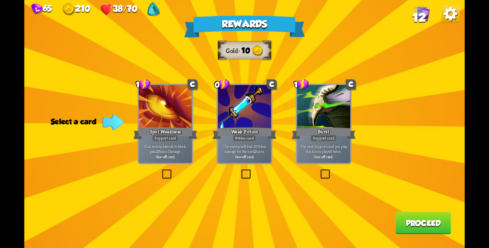
click at [319, 170] on label at bounding box center [319, 170] width 0 height 0
click at [0, 0] on input "checkbox" at bounding box center [0, 0] width 0 height 0
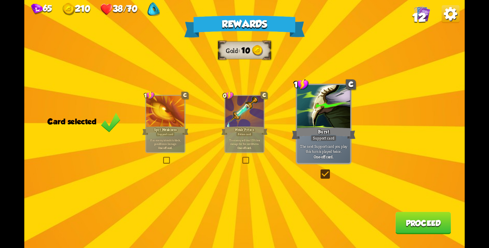
click at [428, 181] on div "Rewards Gold 10 Card selected 1 C Spot Weakness Support card If an enemy intend…" at bounding box center [244, 124] width 440 height 248
click at [417, 223] on button "Proceed" at bounding box center [422, 223] width 55 height 22
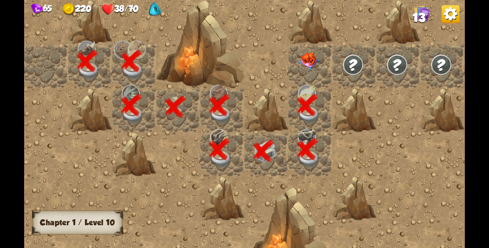
click at [309, 66] on img at bounding box center [309, 61] width 22 height 18
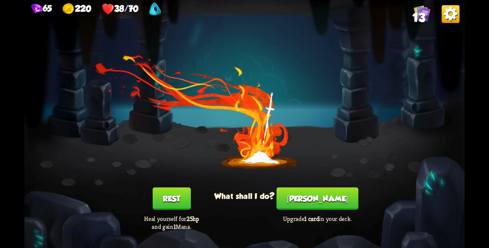
click at [177, 202] on button "Rest" at bounding box center [171, 198] width 38 height 22
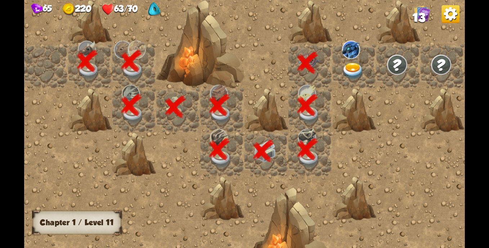
scroll to position [0, 138]
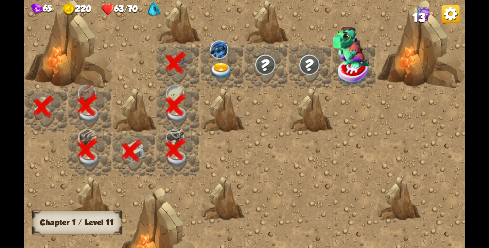
click at [224, 66] on img at bounding box center [221, 71] width 22 height 17
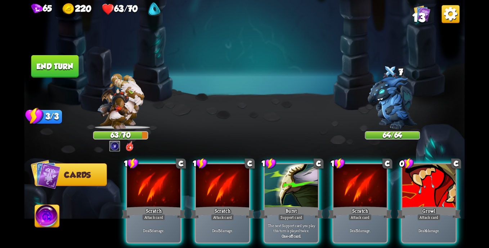
click at [418, 190] on div at bounding box center [428, 186] width 53 height 45
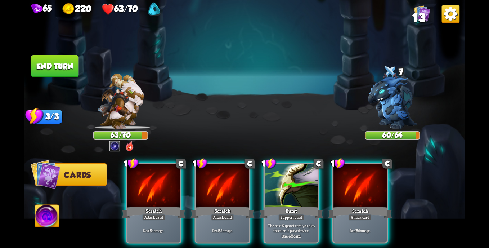
drag, startPoint x: 365, startPoint y: 189, endPoint x: 355, endPoint y: 189, distance: 10.4
click at [363, 189] on div at bounding box center [359, 186] width 53 height 45
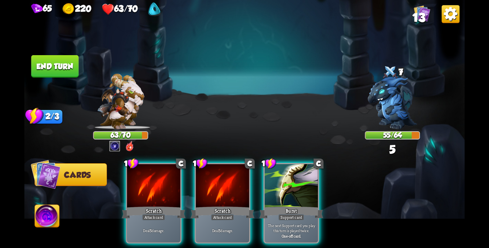
drag, startPoint x: 277, startPoint y: 188, endPoint x: 272, endPoint y: 188, distance: 5.4
click at [275, 188] on div at bounding box center [291, 186] width 53 height 45
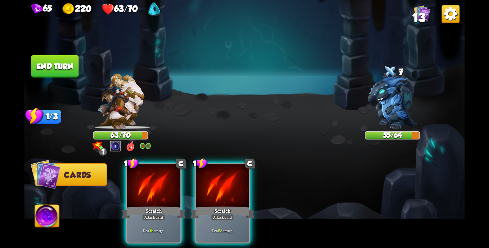
click at [201, 184] on div at bounding box center [222, 186] width 53 height 45
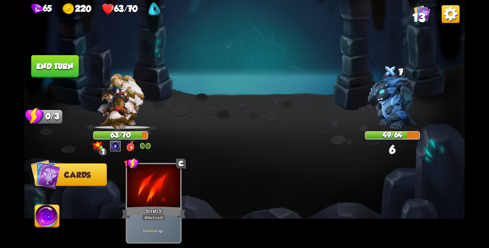
click at [53, 70] on button "End turn" at bounding box center [55, 66] width 48 height 22
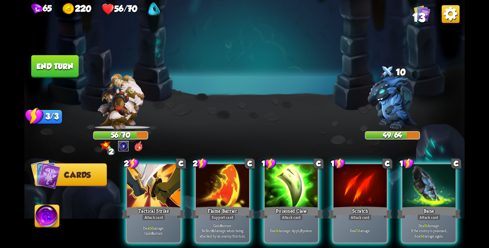
click at [421, 205] on div "Bane" at bounding box center [429, 212] width 64 height 14
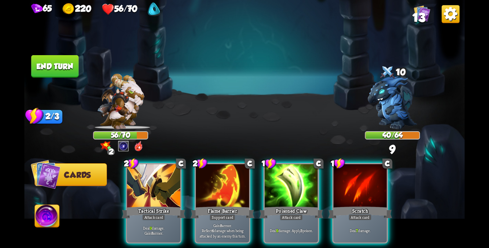
click at [288, 205] on div "Poisoned Claw" at bounding box center [291, 212] width 64 height 14
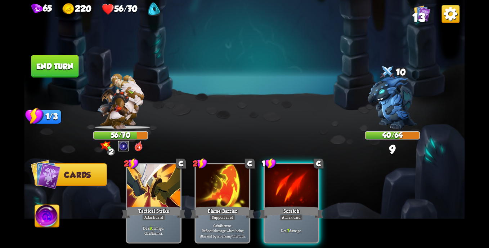
click at [208, 181] on div at bounding box center [222, 186] width 53 height 45
click at [274, 181] on div at bounding box center [291, 186] width 53 height 45
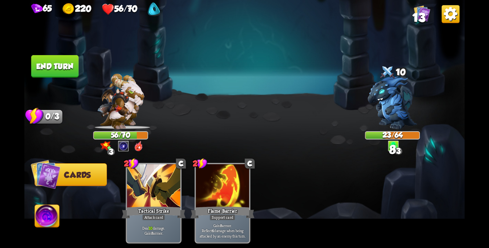
click at [57, 70] on button "End turn" at bounding box center [55, 66] width 48 height 22
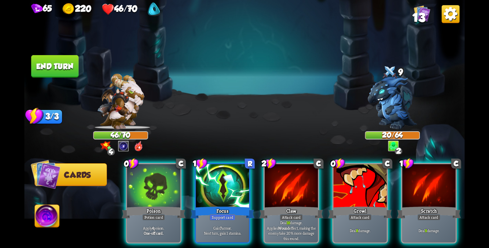
click at [157, 188] on div at bounding box center [153, 186] width 53 height 45
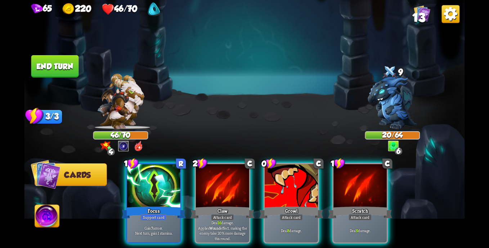
click at [161, 190] on div at bounding box center [153, 186] width 53 height 45
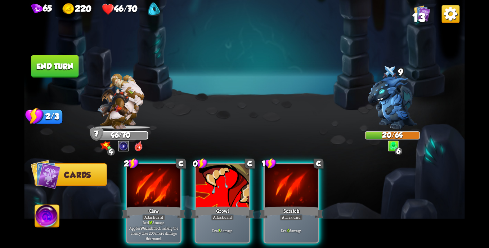
click at [161, 186] on div at bounding box center [153, 186] width 53 height 45
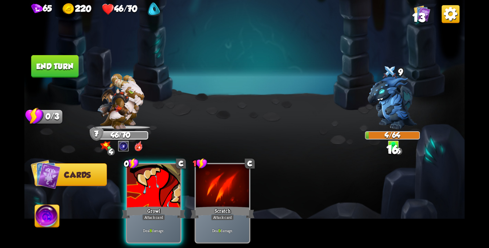
click at [62, 69] on button "End turn" at bounding box center [55, 66] width 48 height 22
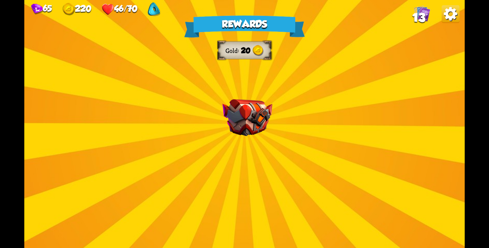
click at [240, 162] on div "Rewards Gold 20 Select a card 1 C Bane Attack card Deal 7 damage. If the enemy …" at bounding box center [244, 124] width 440 height 248
click at [240, 113] on img at bounding box center [247, 117] width 50 height 37
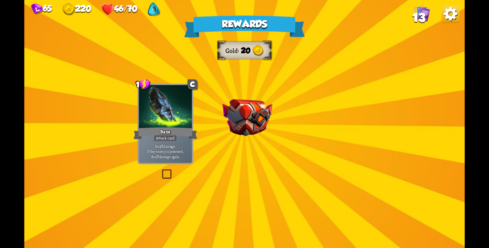
click at [240, 113] on img at bounding box center [247, 117] width 50 height 37
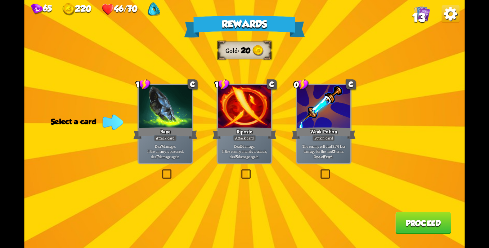
click at [161, 133] on div "Bane" at bounding box center [165, 133] width 64 height 14
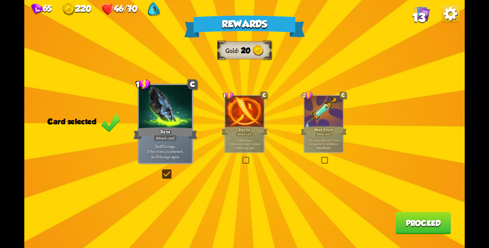
click at [429, 229] on button "Proceed" at bounding box center [422, 223] width 55 height 22
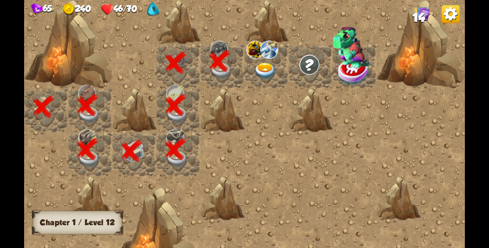
click at [262, 72] on img at bounding box center [265, 71] width 22 height 17
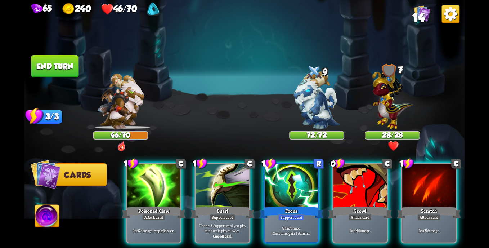
click at [228, 205] on div "Burst" at bounding box center [222, 212] width 64 height 14
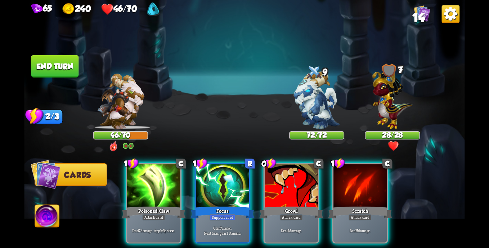
drag, startPoint x: 280, startPoint y: 186, endPoint x: 256, endPoint y: 187, distance: 24.1
click at [280, 186] on div at bounding box center [291, 186] width 53 height 45
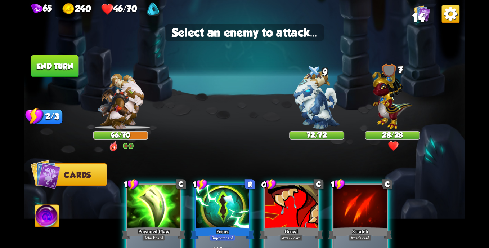
click at [156, 205] on div at bounding box center [153, 207] width 53 height 45
click at [228, 212] on div at bounding box center [222, 207] width 53 height 45
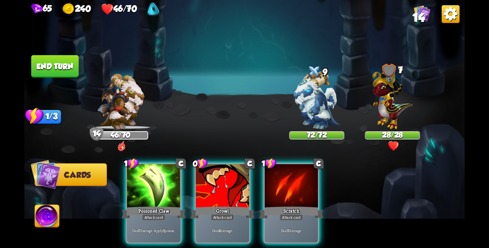
click at [157, 214] on div "Attack card" at bounding box center [153, 217] width 23 height 6
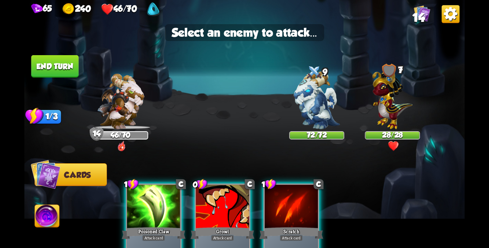
click at [315, 106] on img at bounding box center [317, 100] width 46 height 58
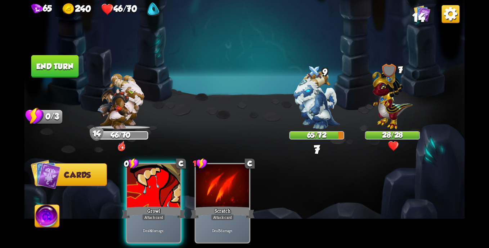
click at [63, 65] on button "End turn" at bounding box center [55, 66] width 48 height 22
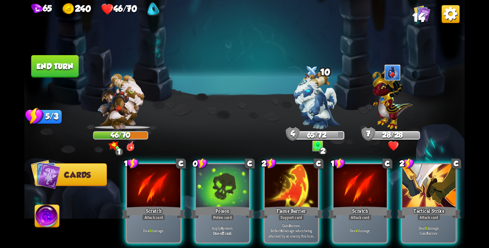
click at [420, 193] on div at bounding box center [428, 186] width 53 height 45
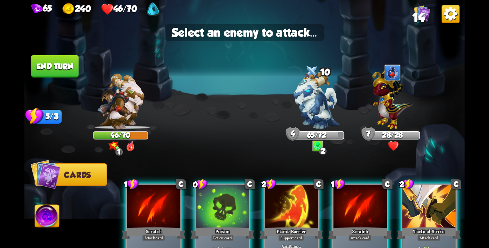
click at [386, 101] on img at bounding box center [392, 97] width 40 height 63
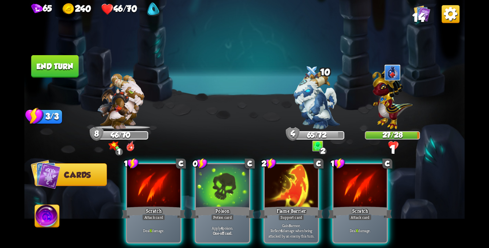
click at [223, 184] on div at bounding box center [222, 186] width 53 height 45
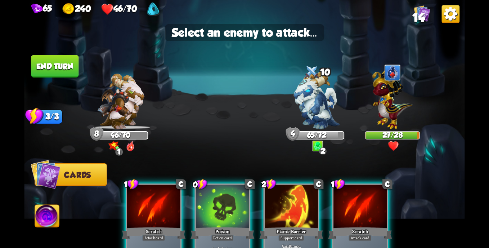
click at [314, 96] on img at bounding box center [317, 100] width 46 height 58
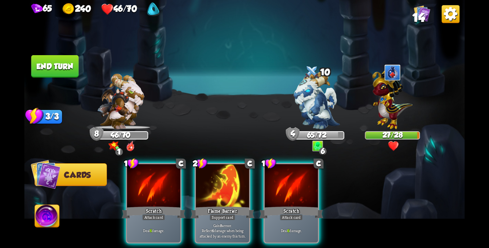
click at [226, 180] on div at bounding box center [222, 186] width 53 height 45
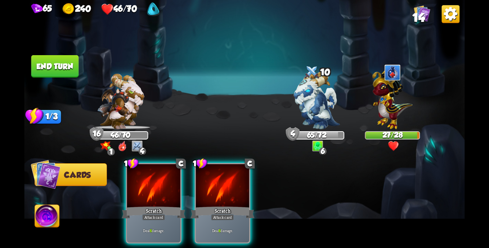
click at [164, 181] on div at bounding box center [153, 186] width 53 height 45
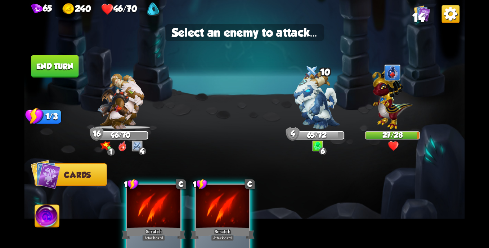
click at [314, 104] on img at bounding box center [317, 100] width 46 height 58
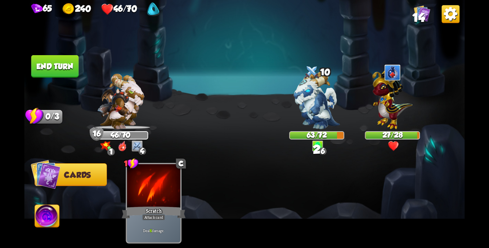
click at [71, 67] on button "End turn" at bounding box center [55, 66] width 48 height 22
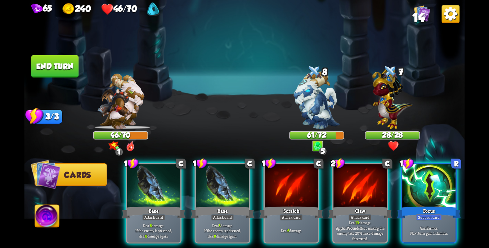
drag, startPoint x: 232, startPoint y: 178, endPoint x: 295, endPoint y: 120, distance: 85.6
click at [232, 177] on div at bounding box center [222, 186] width 53 height 45
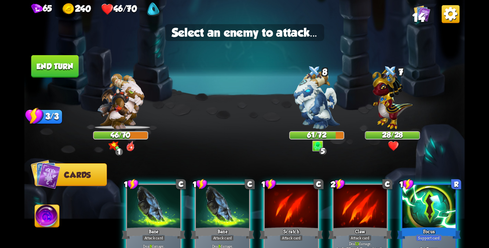
click at [314, 97] on img at bounding box center [317, 100] width 46 height 58
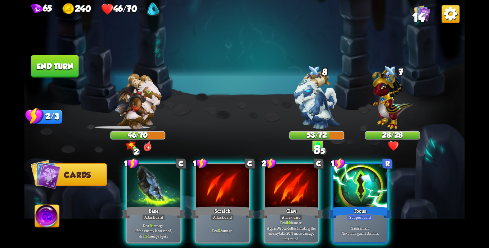
click at [346, 205] on div "Focus" at bounding box center [360, 212] width 64 height 14
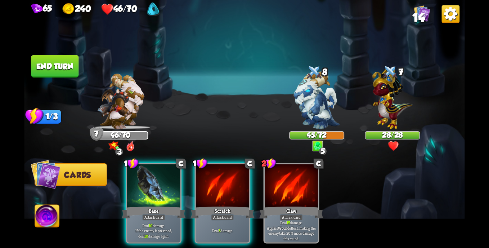
click at [207, 186] on div at bounding box center [222, 186] width 53 height 45
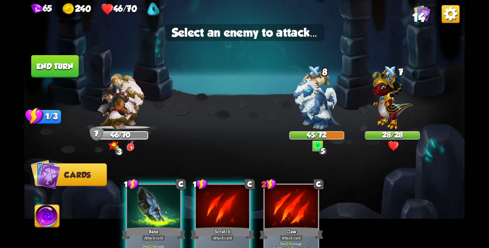
click at [385, 101] on img at bounding box center [392, 97] width 40 height 63
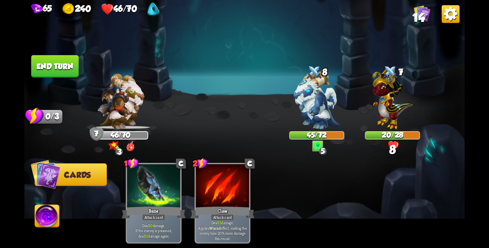
click at [58, 69] on button "End turn" at bounding box center [55, 66] width 48 height 22
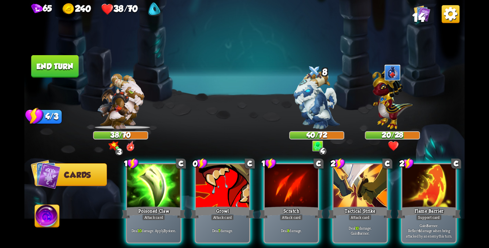
click at [346, 205] on div "Tactical Strike" at bounding box center [360, 212] width 64 height 14
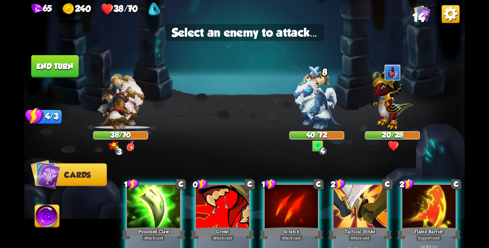
click at [318, 97] on img at bounding box center [317, 100] width 46 height 58
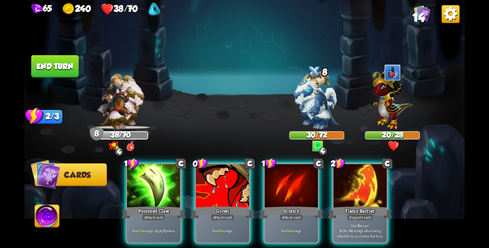
click at [136, 191] on div at bounding box center [153, 186] width 53 height 45
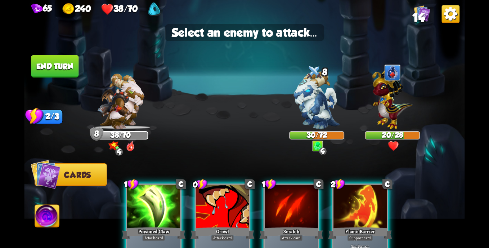
click at [313, 97] on img at bounding box center [317, 100] width 46 height 58
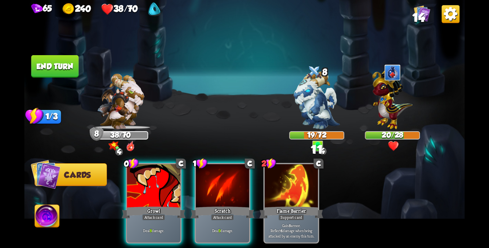
click at [141, 205] on div "Growl" at bounding box center [154, 212] width 64 height 14
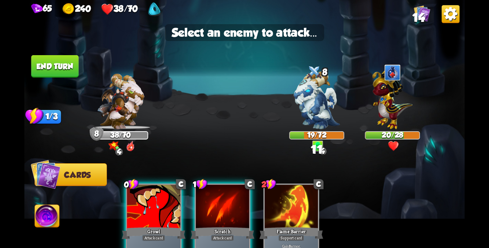
click at [310, 94] on img at bounding box center [317, 100] width 46 height 58
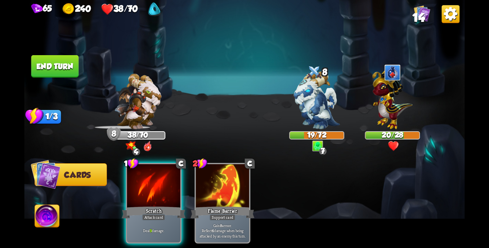
drag, startPoint x: 159, startPoint y: 180, endPoint x: 165, endPoint y: 179, distance: 5.6
click at [159, 180] on div at bounding box center [153, 186] width 53 height 45
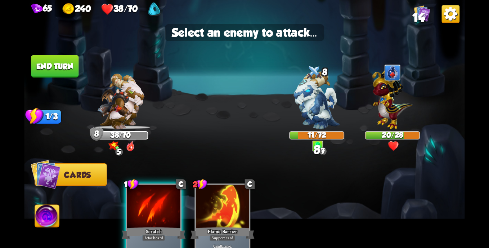
click at [328, 101] on img at bounding box center [317, 100] width 46 height 58
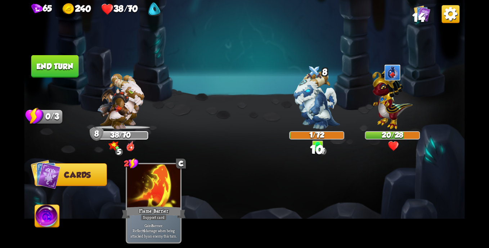
click at [45, 64] on button "End turn" at bounding box center [55, 66] width 48 height 22
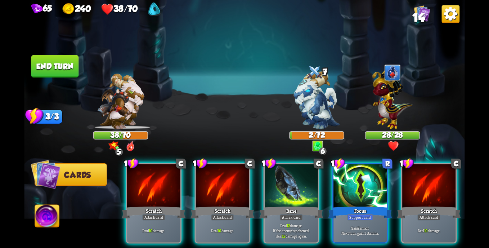
click at [166, 176] on div at bounding box center [153, 186] width 53 height 45
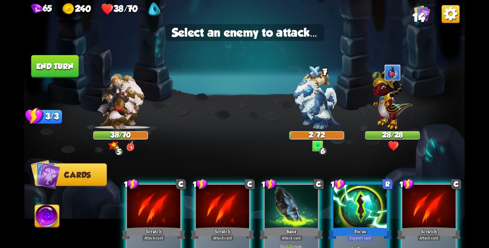
click at [352, 226] on div "Focus" at bounding box center [360, 233] width 64 height 14
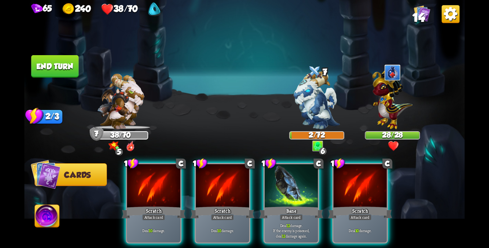
drag, startPoint x: 287, startPoint y: 177, endPoint x: 310, endPoint y: 164, distance: 25.8
click at [288, 177] on div at bounding box center [291, 186] width 53 height 45
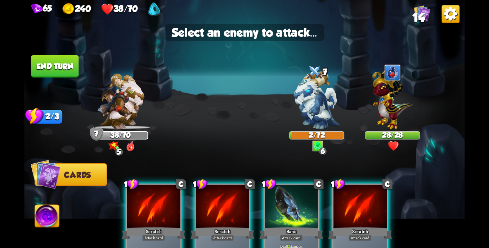
click at [386, 102] on img at bounding box center [392, 97] width 40 height 63
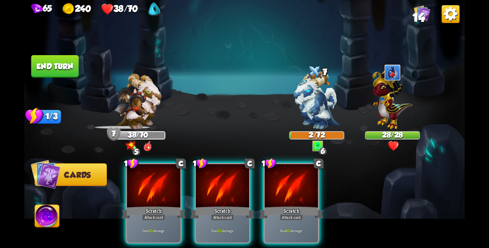
click at [302, 185] on div at bounding box center [291, 186] width 53 height 45
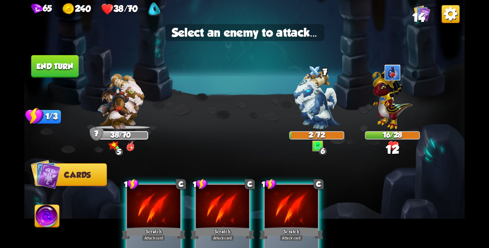
click at [320, 101] on img at bounding box center [317, 100] width 46 height 58
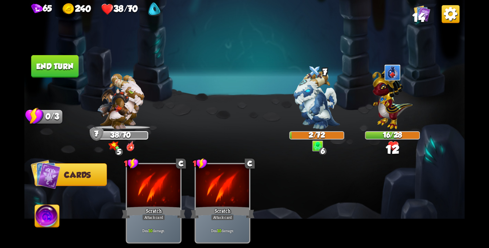
click at [64, 60] on button "End turn" at bounding box center [55, 66] width 48 height 22
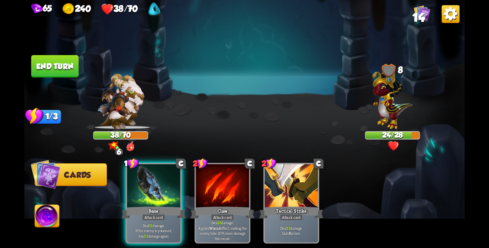
click at [162, 182] on div at bounding box center [153, 186] width 53 height 45
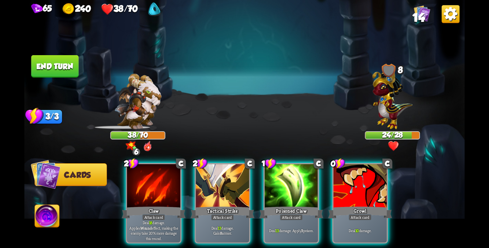
click at [219, 205] on div "Tactical Strike" at bounding box center [222, 212] width 64 height 14
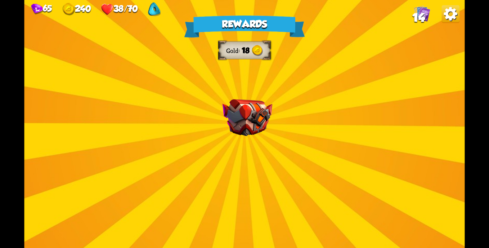
drag, startPoint x: 280, startPoint y: 169, endPoint x: 275, endPoint y: 163, distance: 7.7
click at [280, 169] on div "Rewards Gold 18 Select a card 1 C Riposte Attack card Deal 5 damage. If the ene…" at bounding box center [244, 124] width 440 height 248
drag, startPoint x: 275, startPoint y: 163, endPoint x: 247, endPoint y: 107, distance: 63.4
click at [257, 123] on div "Rewards Gold 18 Select a card 1 C Riposte Attack card Deal 5 damage. If the ene…" at bounding box center [244, 124] width 440 height 248
click at [241, 98] on div "Rewards Gold 18 Select a card 1 C Riposte Attack card Deal 5 damage. If the ene…" at bounding box center [244, 124] width 440 height 248
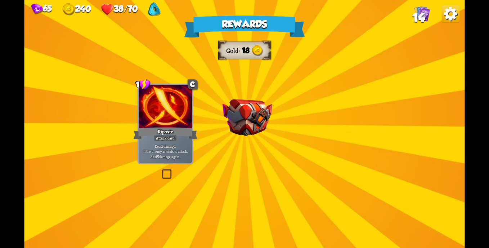
click at [241, 100] on div "Rewards Gold 18 Select a card 1 C Riposte Attack card Deal 5 damage. If the ene…" at bounding box center [244, 124] width 440 height 248
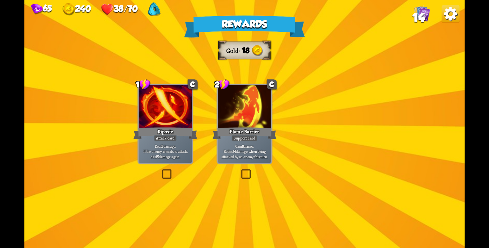
click at [241, 100] on div "Rewards Gold 18 Select a card 1 C Riposte Attack card Deal 5 damage. If the ene…" at bounding box center [244, 124] width 440 height 248
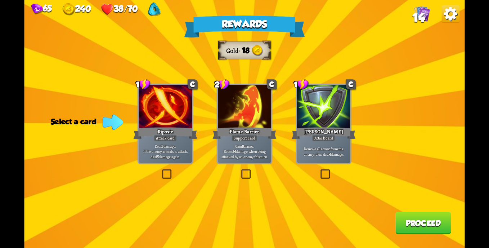
drag, startPoint x: 164, startPoint y: 172, endPoint x: 244, endPoint y: 173, distance: 79.9
click at [233, 172] on div "Rewards Gold 18 Select a card 1 C Riposte Attack card Deal 5 damage. If the ene…" at bounding box center [244, 124] width 440 height 248
click at [240, 170] on label at bounding box center [240, 170] width 0 height 0
click at [0, 0] on input "checkbox" at bounding box center [0, 0] width 0 height 0
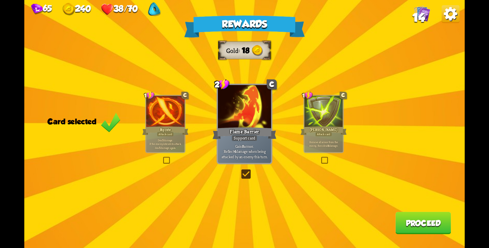
drag, startPoint x: 458, startPoint y: 230, endPoint x: 410, endPoint y: 221, distance: 49.3
click at [410, 221] on div "Rewards Gold 18 Card selected 1 C Riposte Attack card Deal 5 damage. If the ene…" at bounding box center [244, 124] width 440 height 248
click at [424, 225] on button "Proceed" at bounding box center [422, 223] width 55 height 22
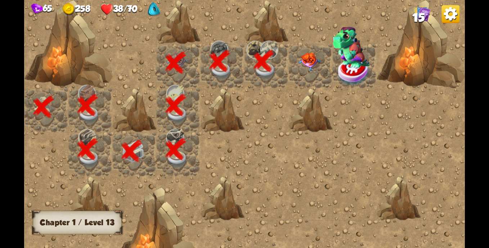
click at [354, 68] on img at bounding box center [353, 72] width 33 height 28
click at [351, 67] on img at bounding box center [351, 47] width 37 height 41
drag, startPoint x: 313, startPoint y: 132, endPoint x: 254, endPoint y: 172, distance: 71.3
click at [254, 172] on div at bounding box center [178, 124] width 572 height 336
click at [307, 55] on img at bounding box center [309, 61] width 22 height 18
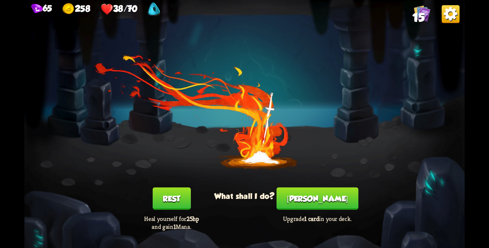
click at [177, 193] on button "Rest" at bounding box center [171, 198] width 38 height 22
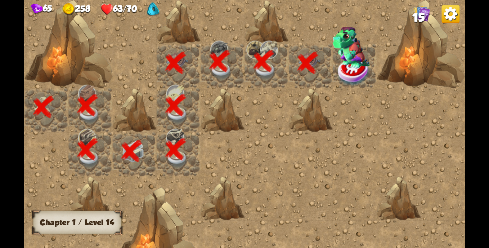
click at [359, 71] on img at bounding box center [353, 72] width 33 height 28
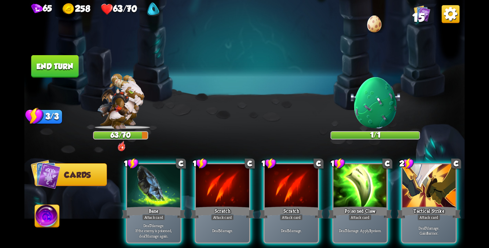
click at [450, 175] on div at bounding box center [428, 186] width 53 height 45
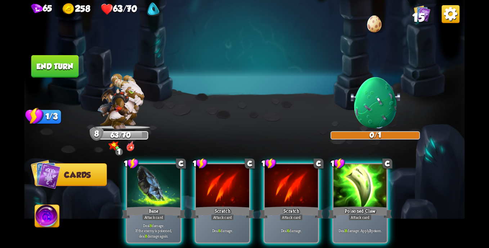
click at [363, 205] on div "Poisoned Claw" at bounding box center [360, 212] width 64 height 14
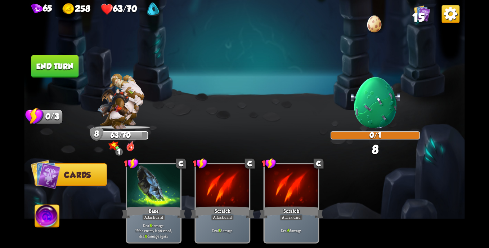
click at [155, 214] on div "Attack card" at bounding box center [153, 217] width 23 height 6
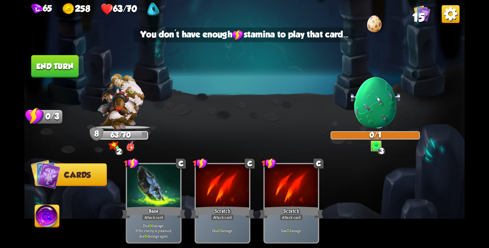
click at [62, 68] on button "End turn" at bounding box center [55, 66] width 48 height 22
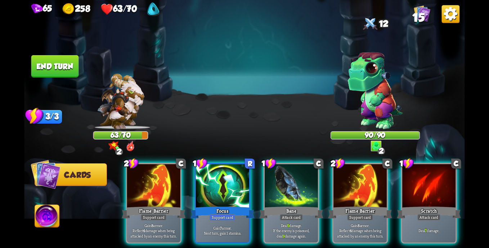
click at [209, 189] on div at bounding box center [222, 186] width 53 height 45
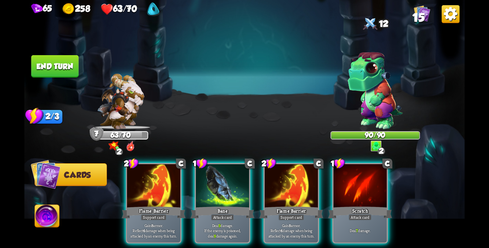
click at [160, 191] on div at bounding box center [153, 186] width 53 height 45
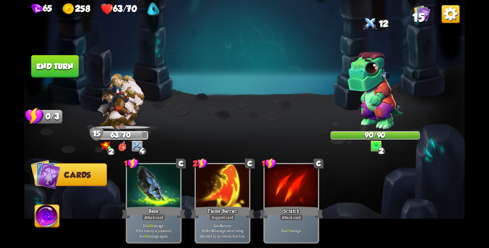
click at [54, 72] on button "End turn" at bounding box center [55, 66] width 48 height 22
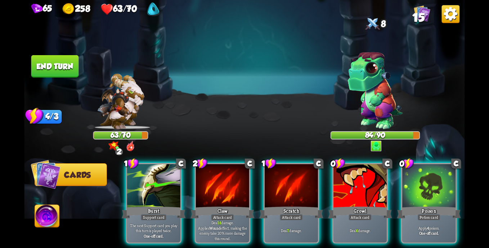
drag, startPoint x: 417, startPoint y: 194, endPoint x: 368, endPoint y: 194, distance: 49.0
click at [417, 205] on div "Poison" at bounding box center [429, 212] width 64 height 14
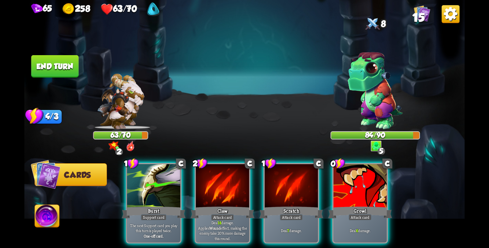
click at [359, 189] on div at bounding box center [359, 186] width 53 height 45
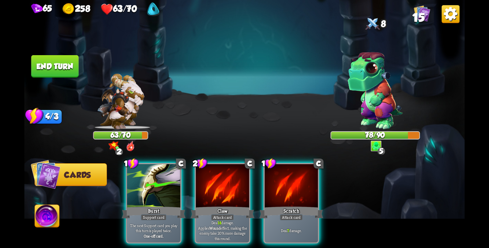
click at [244, 112] on img at bounding box center [244, 124] width 440 height 248
click at [161, 173] on div at bounding box center [153, 186] width 53 height 45
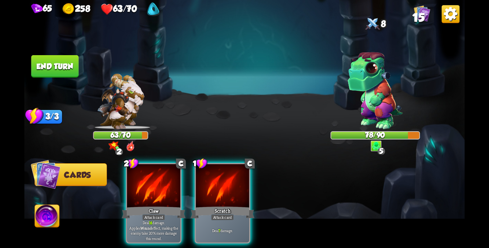
click at [181, 173] on div "2 C Claw Attack card Deal 14 damage. Applies Wound effect, making the enemy tak…" at bounding box center [154, 203] width 56 height 81
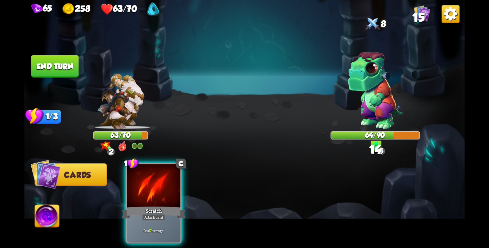
drag, startPoint x: 160, startPoint y: 188, endPoint x: 141, endPoint y: 164, distance: 31.0
click at [160, 187] on div at bounding box center [153, 186] width 53 height 45
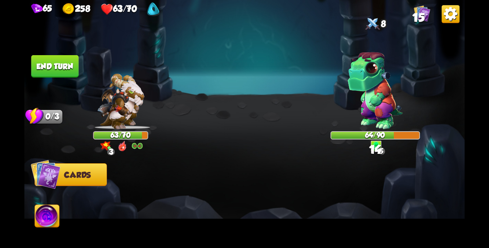
click at [75, 71] on button "End turn" at bounding box center [55, 66] width 48 height 22
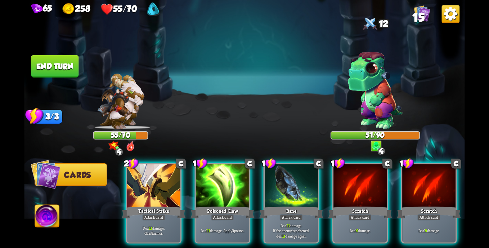
click at [224, 169] on div at bounding box center [222, 186] width 53 height 45
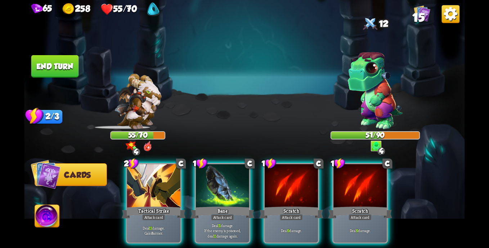
click at [275, 171] on div at bounding box center [291, 186] width 53 height 45
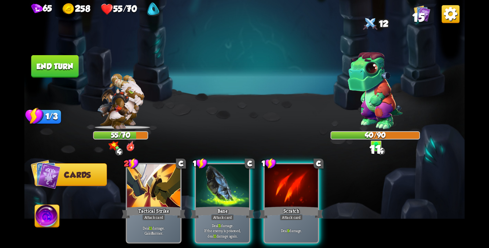
click at [230, 186] on div at bounding box center [222, 186] width 53 height 45
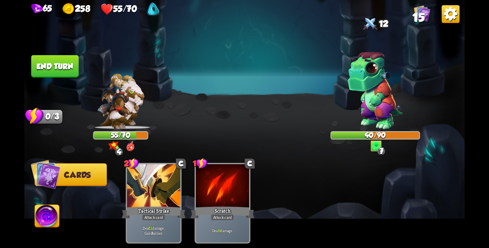
click at [37, 70] on button "End turn" at bounding box center [55, 66] width 48 height 22
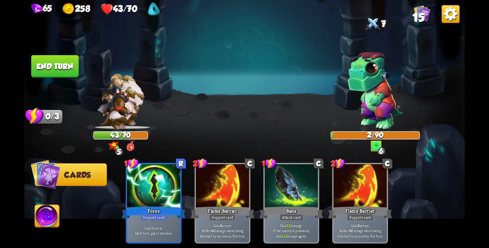
click at [147, 205] on div "Focus" at bounding box center [154, 212] width 64 height 14
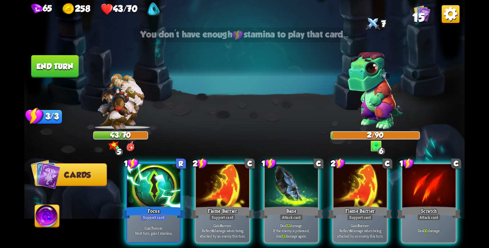
click at [148, 214] on div "Support card" at bounding box center [154, 217] width 26 height 6
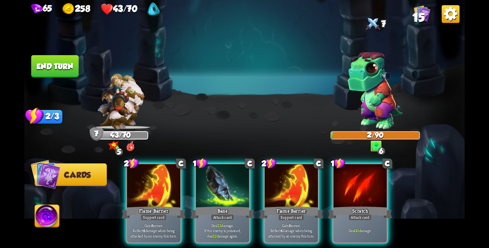
click at [218, 190] on div at bounding box center [222, 186] width 53 height 45
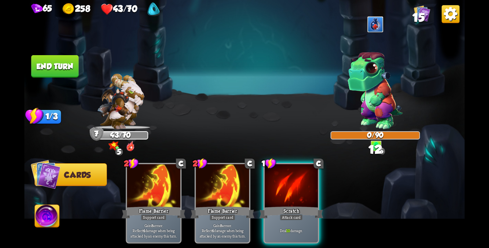
drag, startPoint x: 220, startPoint y: 196, endPoint x: 180, endPoint y: 130, distance: 77.0
click at [220, 192] on div "2 C Flame Barrier Support card Gain 8 armor. Reflect 4 damage when being attack…" at bounding box center [222, 203] width 56 height 81
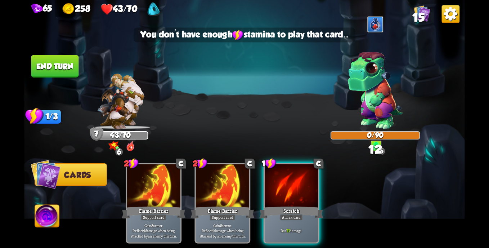
drag, startPoint x: 274, startPoint y: 175, endPoint x: 155, endPoint y: 135, distance: 125.0
click at [273, 175] on div at bounding box center [291, 186] width 53 height 45
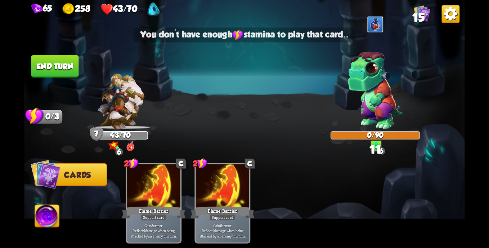
click at [62, 70] on button "End turn" at bounding box center [55, 66] width 48 height 22
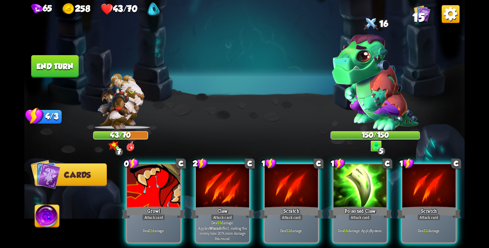
click at [372, 193] on div "1 C Poisoned Claw Attack card Deal 14 damage. Apply 3 poison." at bounding box center [360, 203] width 56 height 81
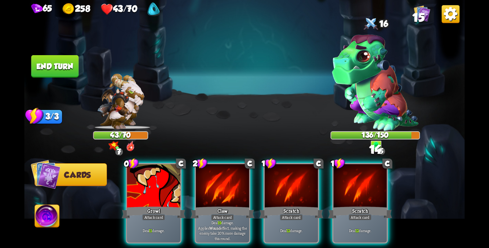
drag, startPoint x: 173, startPoint y: 206, endPoint x: 194, endPoint y: 202, distance: 20.8
click at [173, 205] on div "Growl" at bounding box center [154, 212] width 64 height 14
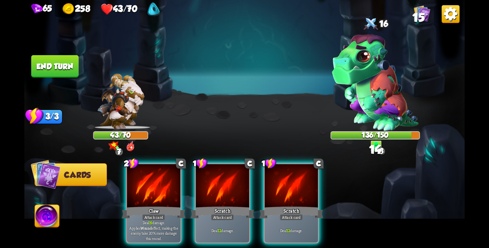
click at [153, 205] on div "Claw" at bounding box center [154, 212] width 64 height 14
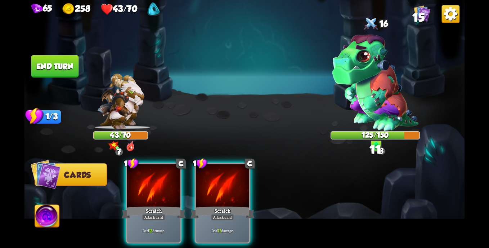
click at [209, 193] on div at bounding box center [222, 186] width 53 height 45
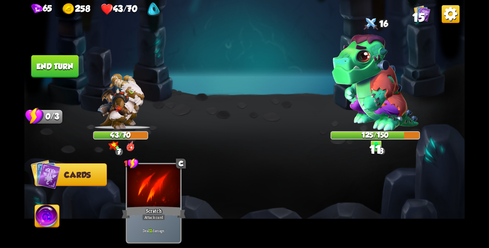
click at [52, 56] on button "End turn" at bounding box center [55, 66] width 48 height 22
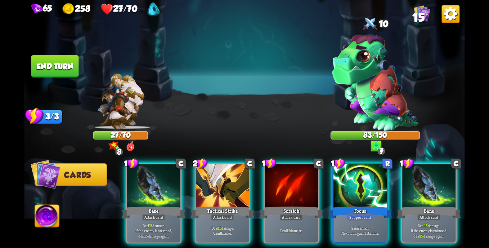
click at [362, 205] on div "Focus" at bounding box center [360, 212] width 64 height 14
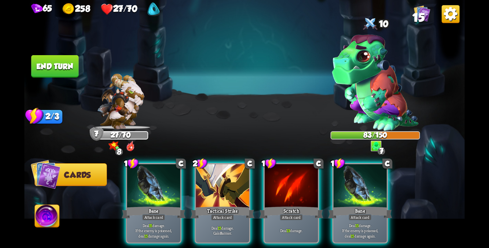
click at [229, 186] on div at bounding box center [222, 186] width 53 height 45
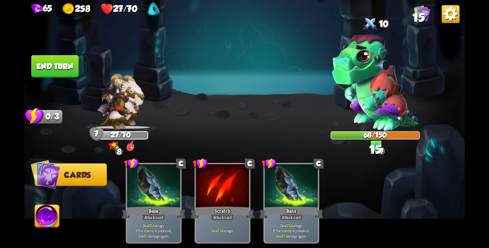
click at [66, 63] on button "End turn" at bounding box center [55, 66] width 48 height 22
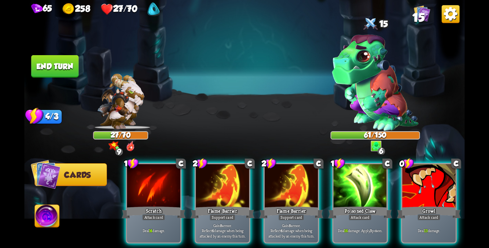
click at [417, 186] on div at bounding box center [428, 186] width 53 height 45
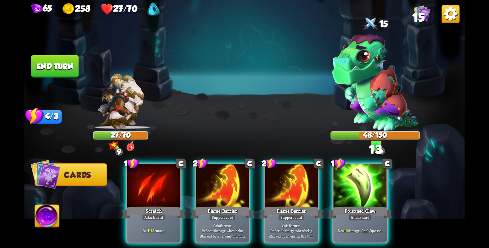
click at [357, 191] on div at bounding box center [359, 186] width 53 height 45
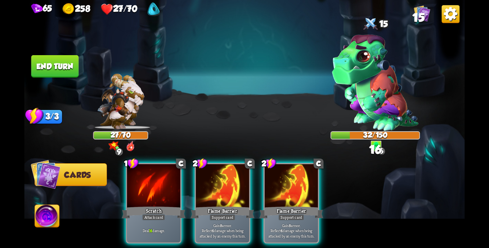
drag, startPoint x: 306, startPoint y: 195, endPoint x: 290, endPoint y: 195, distance: 16.6
click at [306, 205] on div "Flame Barrier" at bounding box center [291, 212] width 64 height 14
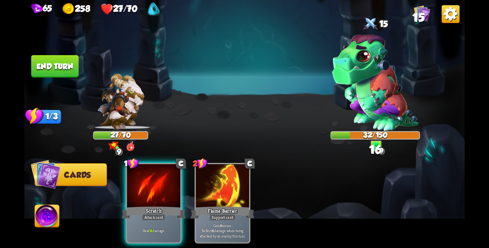
drag, startPoint x: 166, startPoint y: 193, endPoint x: 132, endPoint y: 128, distance: 72.5
click at [165, 192] on div at bounding box center [153, 186] width 53 height 45
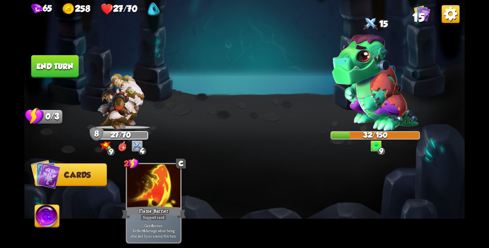
click at [66, 74] on button "End turn" at bounding box center [55, 66] width 48 height 22
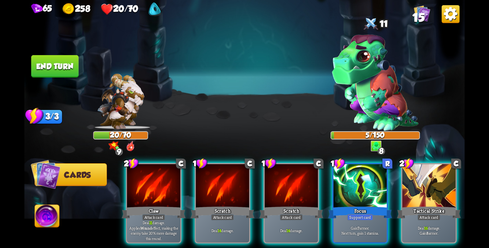
click at [357, 180] on div at bounding box center [359, 186] width 53 height 45
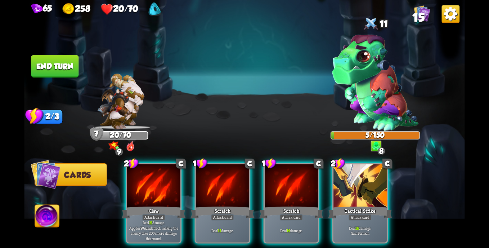
click at [357, 192] on div at bounding box center [359, 186] width 53 height 45
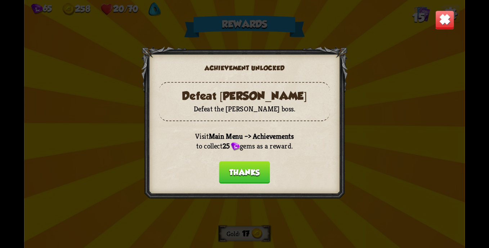
click at [240, 173] on button "Thanks" at bounding box center [244, 172] width 51 height 22
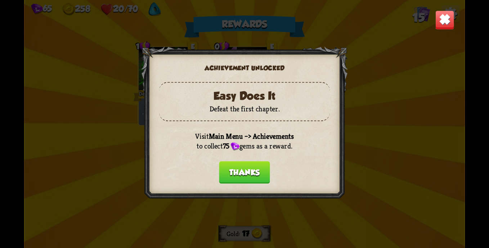
click at [240, 173] on button "Thanks" at bounding box center [244, 172] width 51 height 22
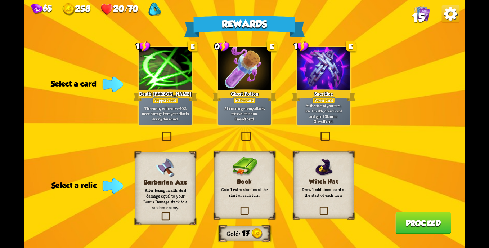
click at [160, 213] on label at bounding box center [160, 213] width 0 height 0
click at [0, 0] on input "checkbox" at bounding box center [0, 0] width 0 height 0
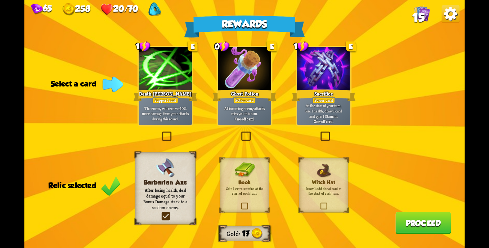
click at [319, 203] on label at bounding box center [319, 203] width 0 height 0
click at [0, 0] on input "checkbox" at bounding box center [0, 0] width 0 height 0
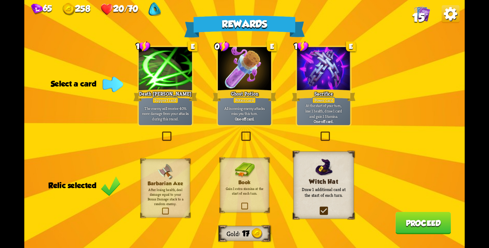
click at [240, 203] on label at bounding box center [240, 203] width 0 height 0
click at [0, 0] on input "checkbox" at bounding box center [0, 0] width 0 height 0
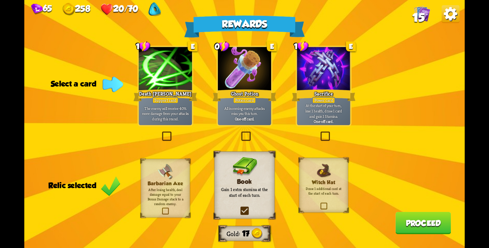
drag, startPoint x: 320, startPoint y: 138, endPoint x: 298, endPoint y: 142, distance: 22.4
click at [298, 142] on div "Rewards Gold 17 Select a card 1 E Death Mark Support card The enemy will receiv…" at bounding box center [244, 124] width 440 height 248
click at [161, 132] on label at bounding box center [161, 132] width 0 height 0
click at [0, 0] on input "checkbox" at bounding box center [0, 0] width 0 height 0
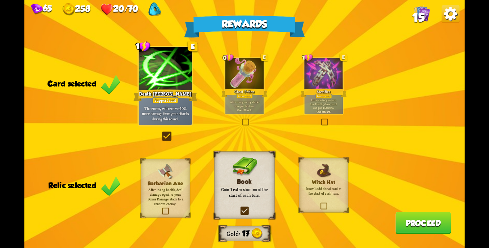
click at [416, 221] on button "Proceed" at bounding box center [422, 223] width 55 height 22
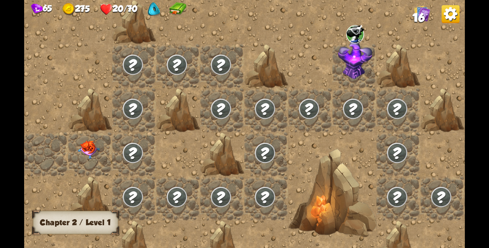
drag, startPoint x: 353, startPoint y: 97, endPoint x: 235, endPoint y: 111, distance: 118.9
click at [227, 110] on div at bounding box center [310, 124] width 572 height 336
